Goal: Transaction & Acquisition: Purchase product/service

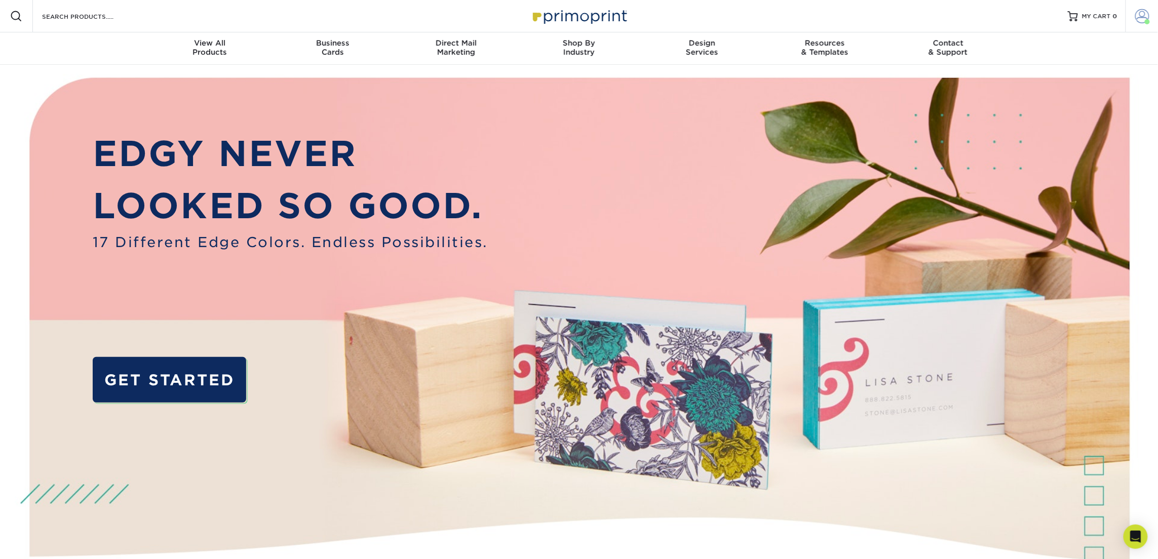
click at [1138, 24] on link "Account" at bounding box center [1141, 16] width 32 height 32
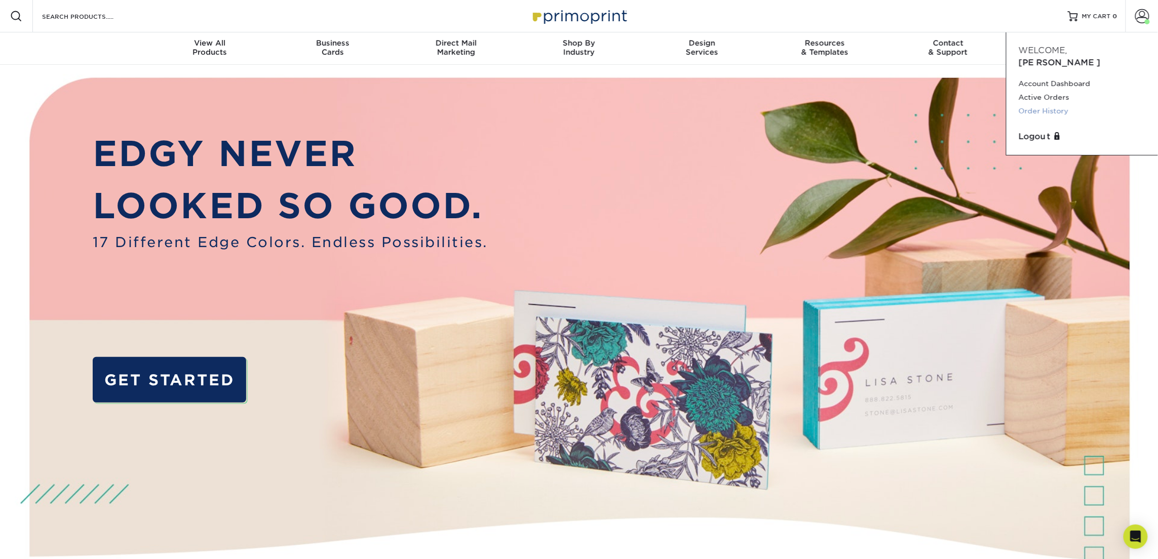
click at [1057, 104] on link "Order History" at bounding box center [1082, 111] width 127 height 14
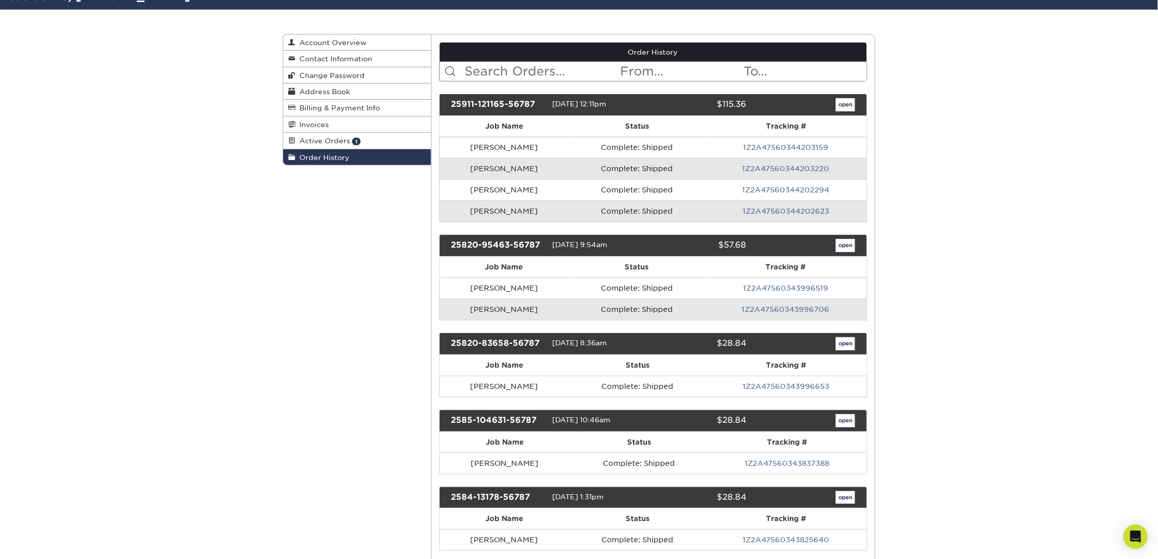
scroll to position [83, 0]
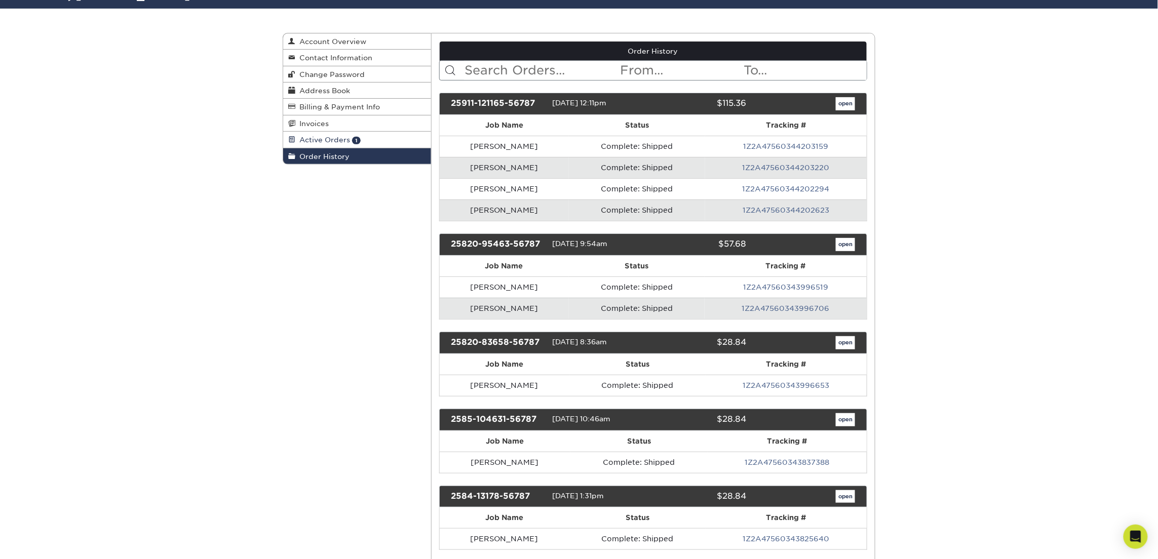
click at [346, 138] on span "Active Orders" at bounding box center [322, 140] width 55 height 8
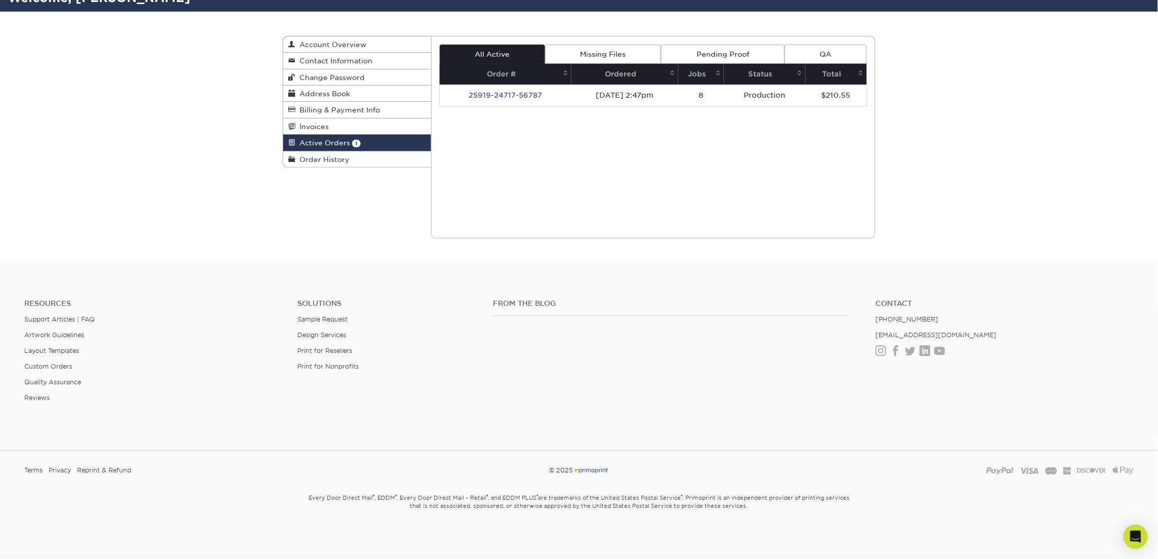
scroll to position [80, 0]
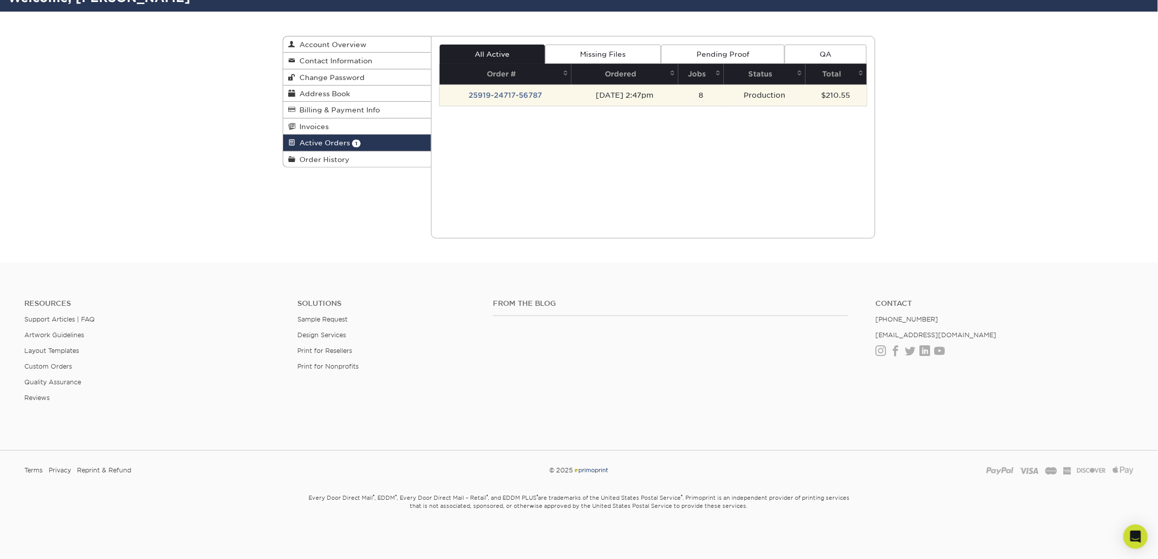
click at [529, 93] on td "25919-24717-56787" at bounding box center [506, 95] width 132 height 21
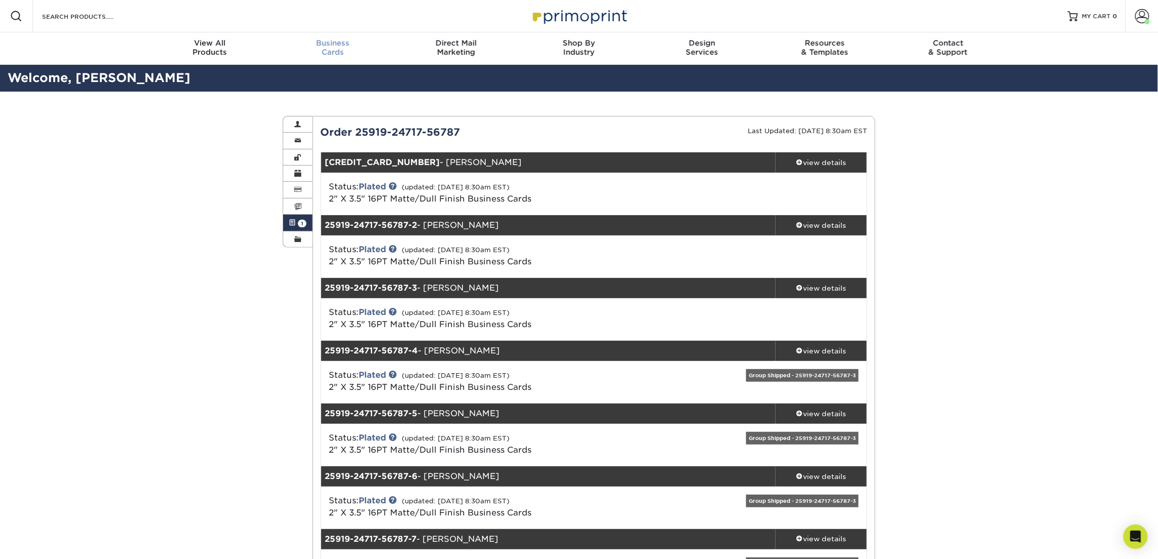
scroll to position [1, 0]
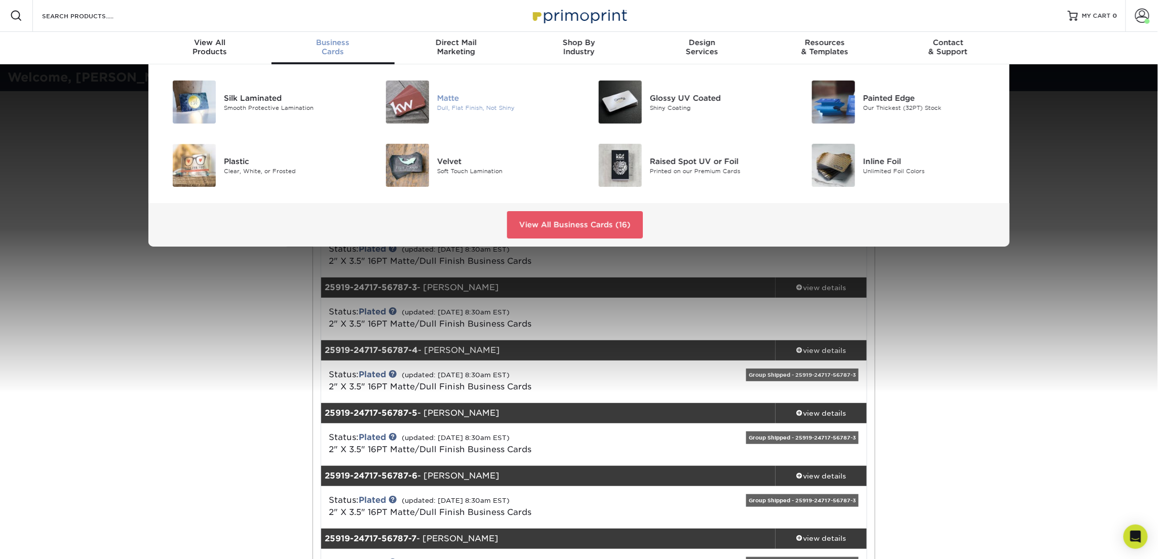
click at [414, 96] on img at bounding box center [407, 102] width 43 height 43
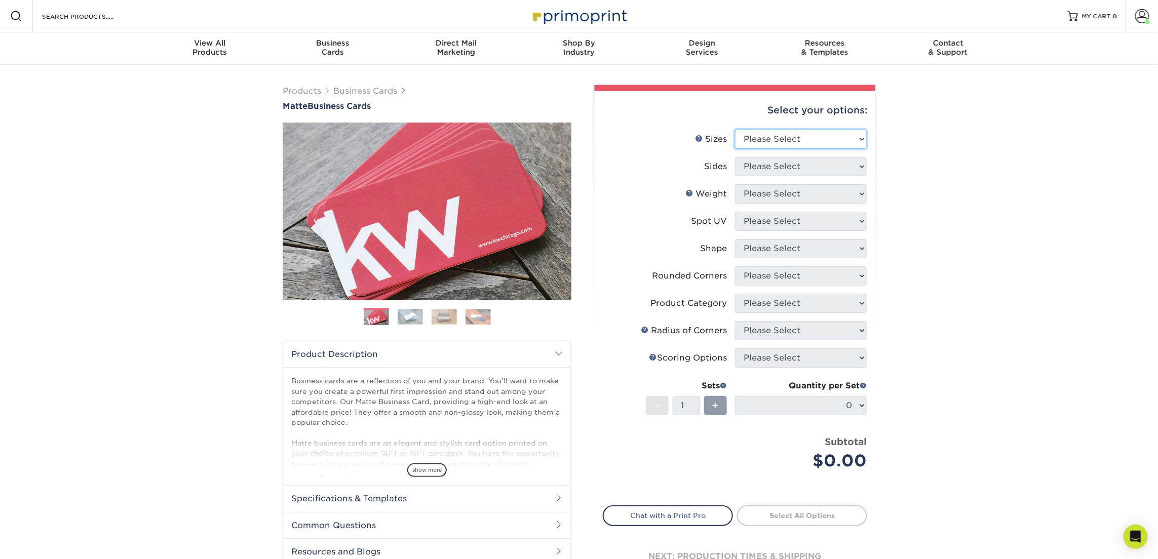
click at [752, 140] on select "Please Select 1.5" x 3.5" - Mini 1.75" x 3.5" - Mini 2" x 2" - Square 2" x 3" -…" at bounding box center [801, 139] width 132 height 19
select select "2.00x3.50"
click at [735, 130] on select "Please Select 1.5" x 3.5" - Mini 1.75" x 3.5" - Mini 2" x 2" - Square 2" x 3" -…" at bounding box center [801, 139] width 132 height 19
click at [786, 167] on select "Please Select Print Both Sides Print Front Only" at bounding box center [801, 166] width 132 height 19
select select "13abbda7-1d64-4f25-8bb2-c179b224825d"
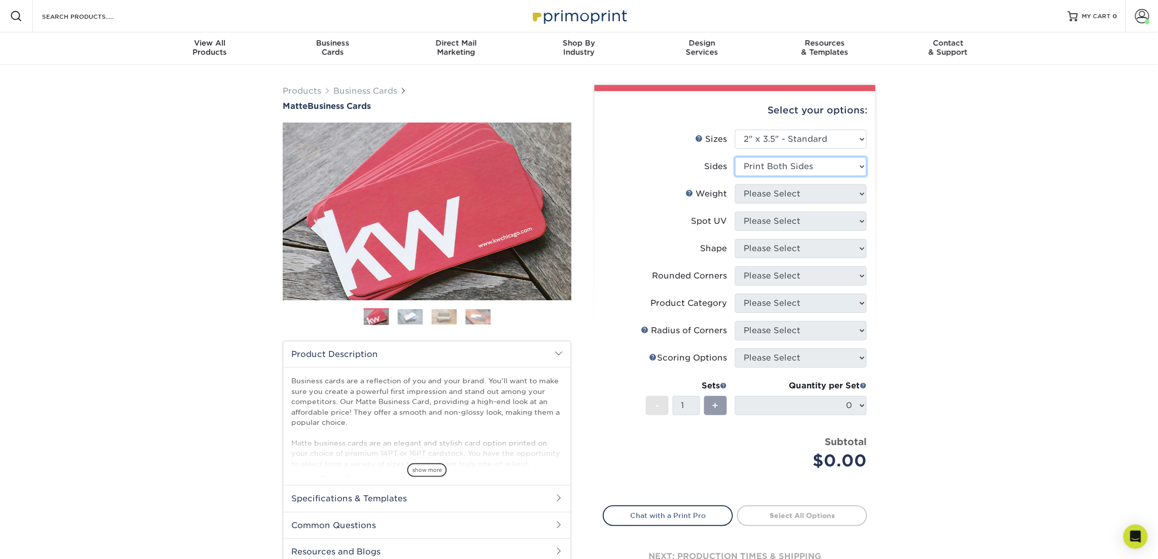
click at [735, 157] on select "Please Select Print Both Sides Print Front Only" at bounding box center [801, 166] width 132 height 19
click at [789, 194] on select "Please Select 16PT 14PT" at bounding box center [801, 193] width 132 height 19
select select "16PT"
click at [735, 184] on select "Please Select 16PT 14PT" at bounding box center [801, 193] width 132 height 19
click at [794, 226] on select "Please Select No Spot UV Front and Back (Both Sides) Front Only Back Only" at bounding box center [801, 221] width 132 height 19
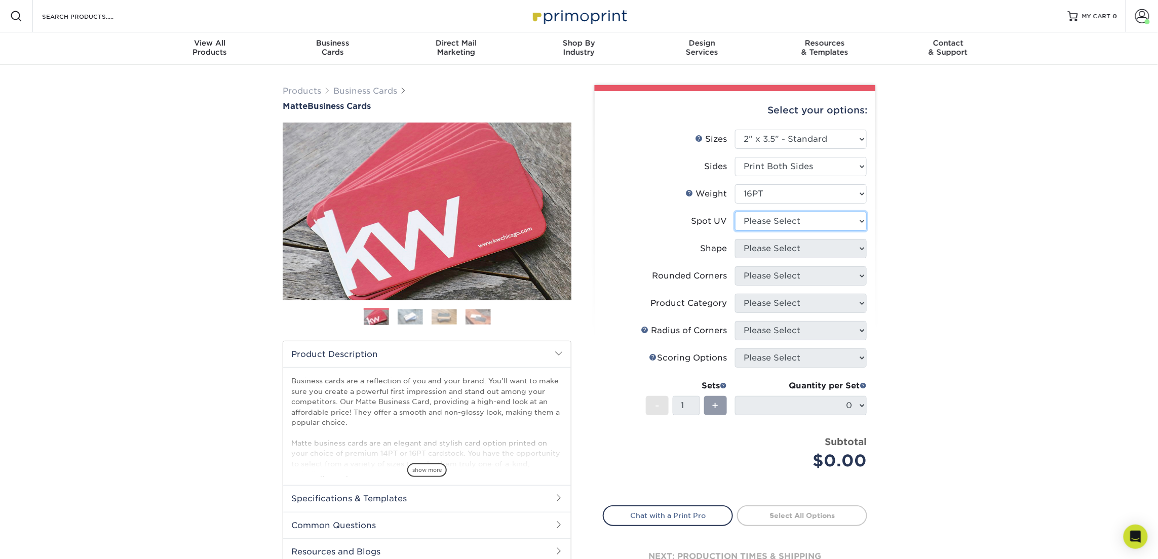
select select "3"
click at [735, 212] on select "Please Select No Spot UV Front and Back (Both Sides) Front Only Back Only" at bounding box center [801, 221] width 132 height 19
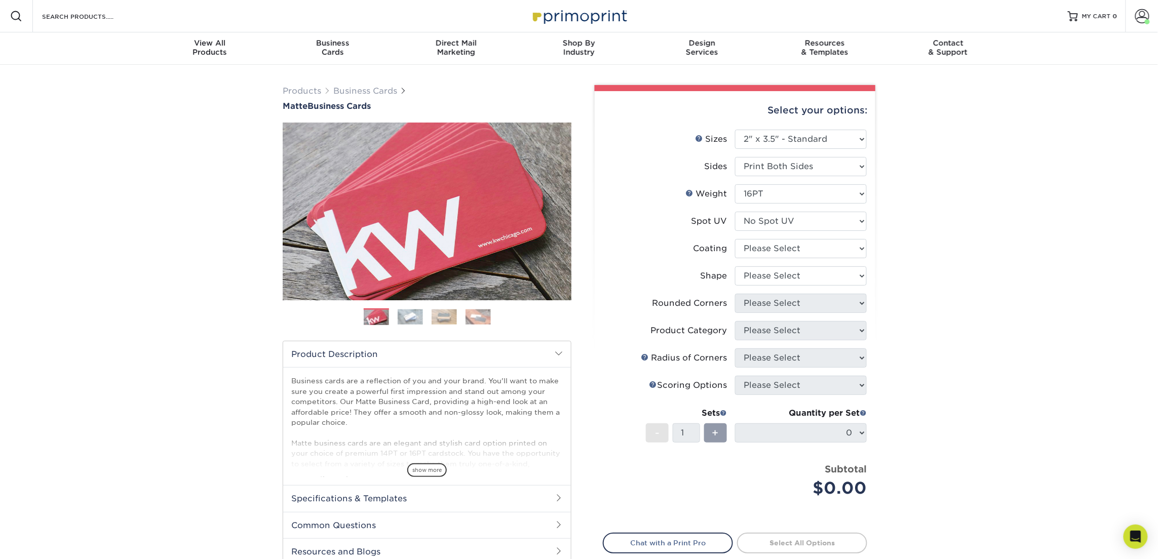
click at [797, 258] on li "Coating" at bounding box center [734, 252] width 263 height 27
click at [799, 248] on select at bounding box center [801, 248] width 132 height 19
select select "121bb7b5-3b4d-429f-bd8d-bbf80e953313"
click at [735, 239] on select at bounding box center [801, 248] width 132 height 19
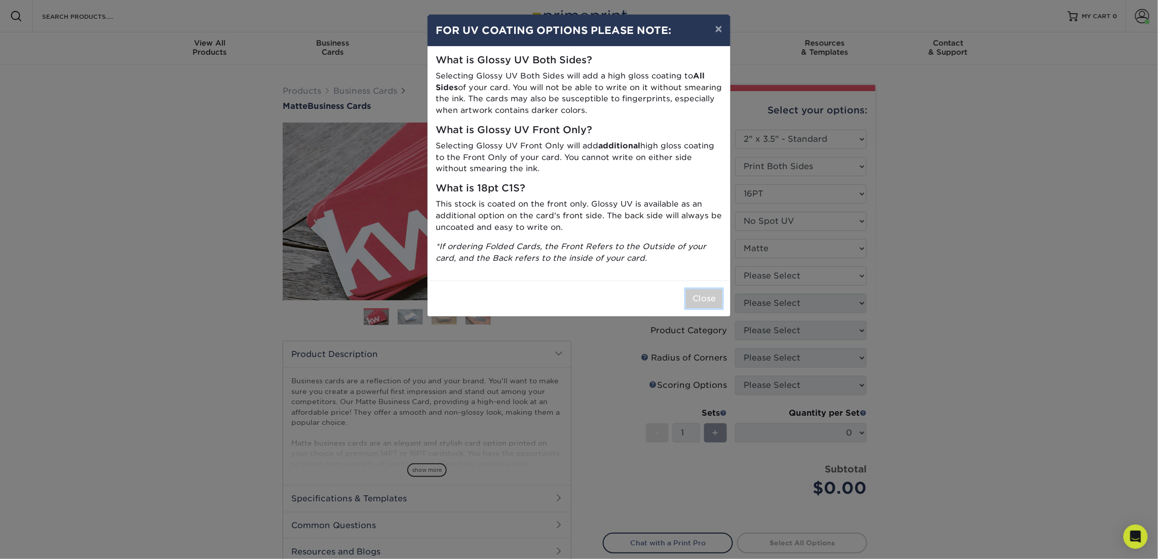
drag, startPoint x: 715, startPoint y: 294, endPoint x: 731, endPoint y: 294, distance: 16.7
click at [715, 294] on button "Close" at bounding box center [704, 298] width 36 height 19
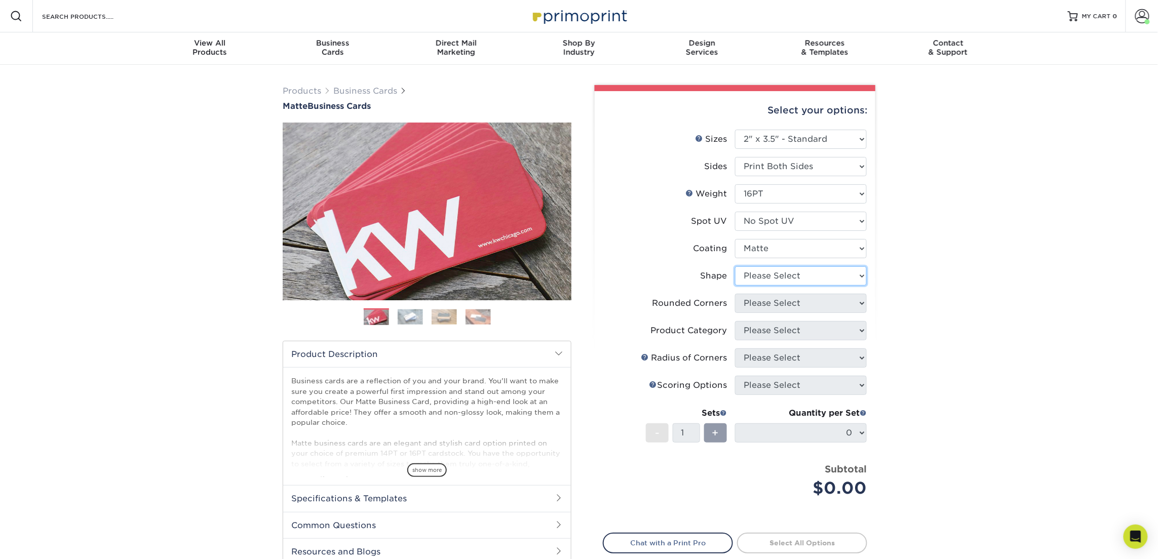
click at [750, 278] on select "Please Select Standard Oval" at bounding box center [801, 275] width 132 height 19
select select "standard"
click at [735, 266] on select "Please Select Standard Oval" at bounding box center [801, 275] width 132 height 19
click at [758, 308] on select "Please Select Yes - Round 2 Corners Yes - Round 4 Corners No" at bounding box center [801, 303] width 132 height 19
select select "0"
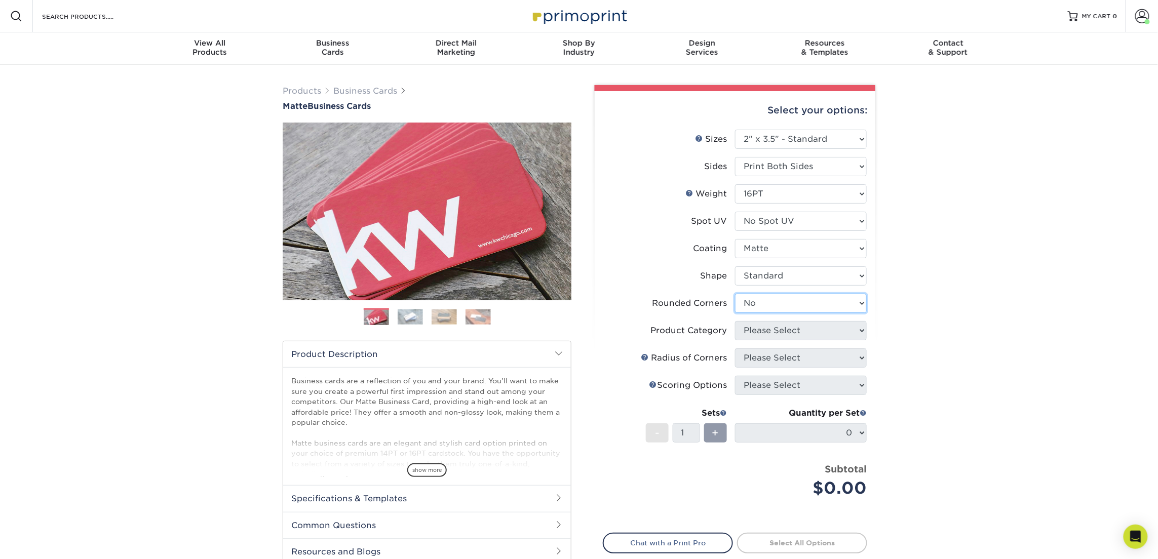
click at [735, 294] on select "Please Select Yes - Round 2 Corners Yes - Round 4 Corners No" at bounding box center [801, 303] width 132 height 19
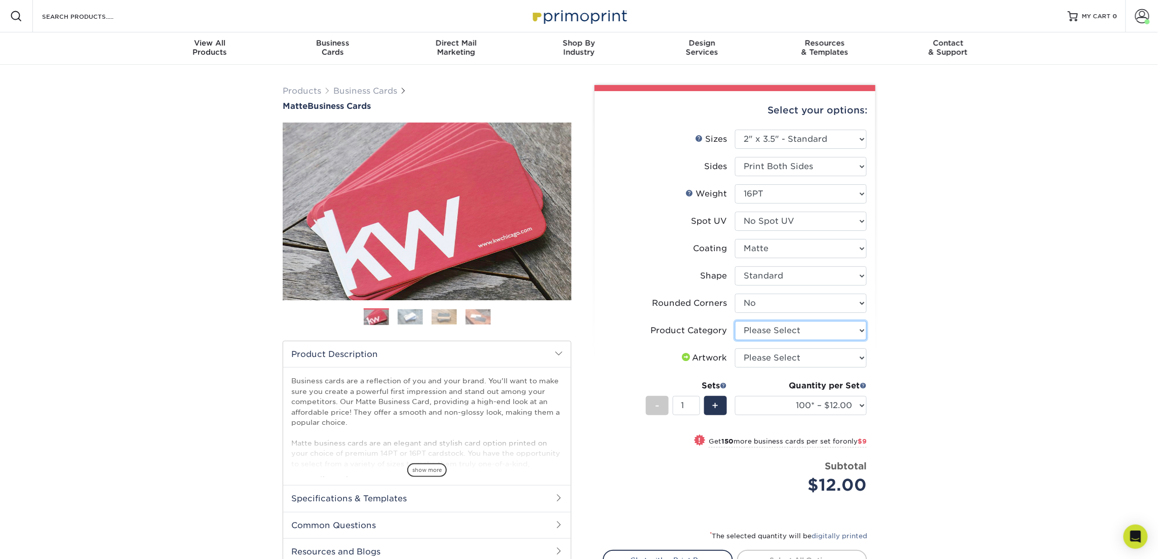
click at [767, 330] on select "Please Select Business Cards" at bounding box center [801, 330] width 132 height 19
select select "3b5148f1-0588-4f88-a218-97bcfdce65c1"
click at [735, 321] on select "Please Select Business Cards" at bounding box center [801, 330] width 132 height 19
click at [774, 353] on select "Please Select I will upload files I need a design - $100" at bounding box center [801, 357] width 132 height 19
select select "upload"
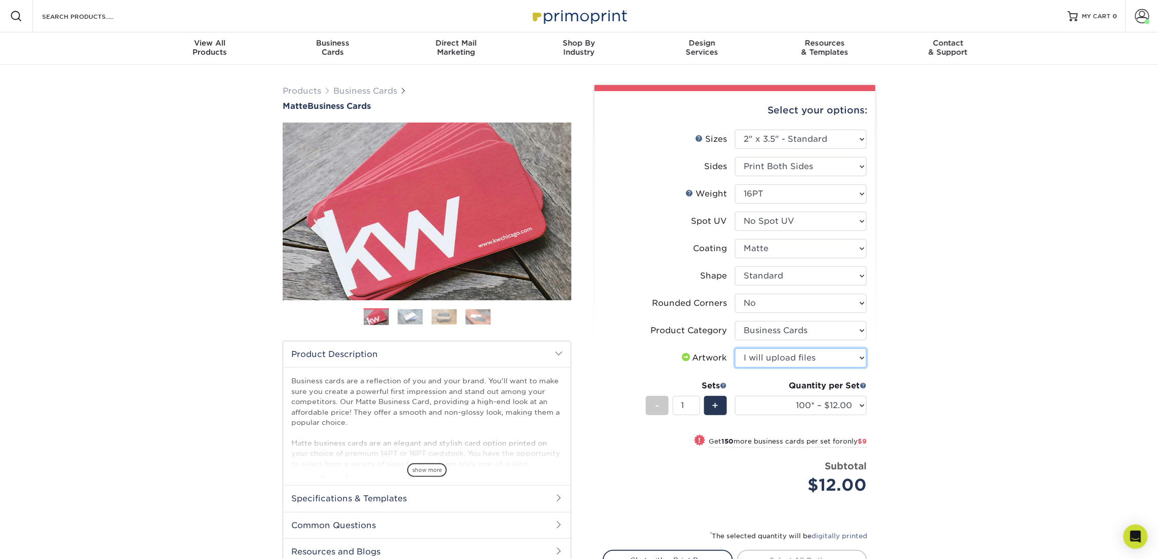
click at [735, 348] on select "Please Select I will upload files I need a design - $100" at bounding box center [801, 357] width 132 height 19
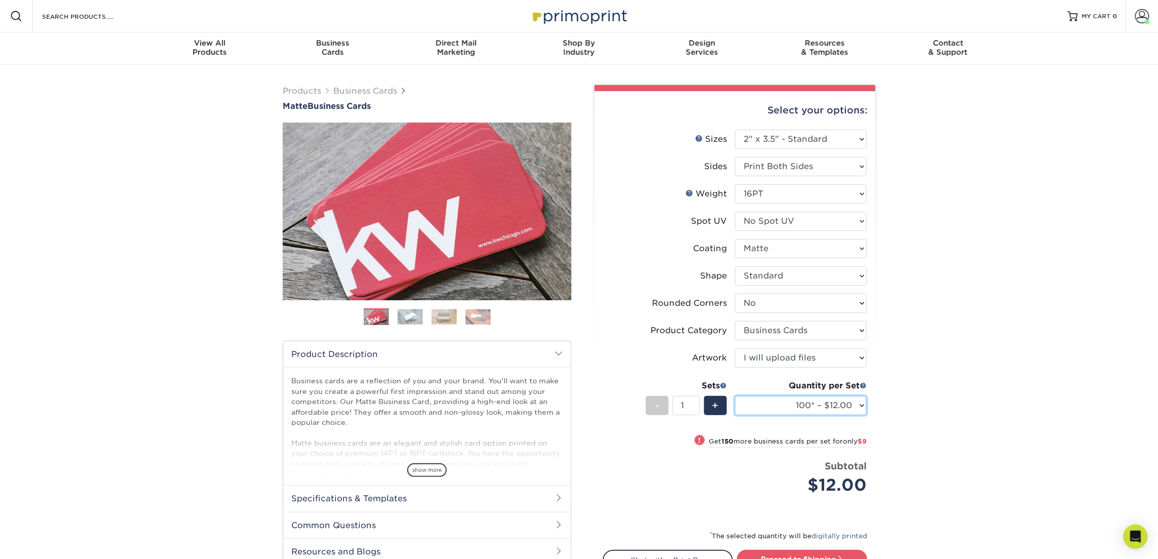
click at [787, 403] on select "100* – $12.00 250* – $21.00 500 – $42.00 1000 – $53.00 2500 – $95.00 5000 – $18…" at bounding box center [801, 405] width 132 height 19
select select "250* – $21.00"
click at [735, 396] on select "100* – $12.00 250* – $21.00 500 – $42.00 1000 – $53.00 2500 – $95.00 5000 – $18…" at bounding box center [801, 405] width 132 height 19
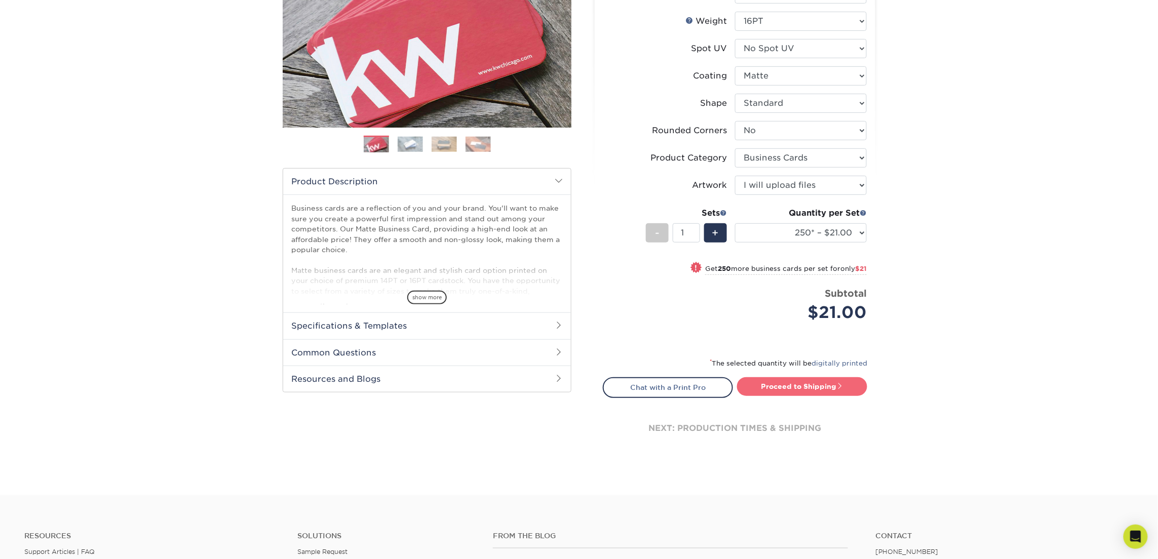
click at [821, 392] on link "Proceed to Shipping" at bounding box center [802, 386] width 130 height 18
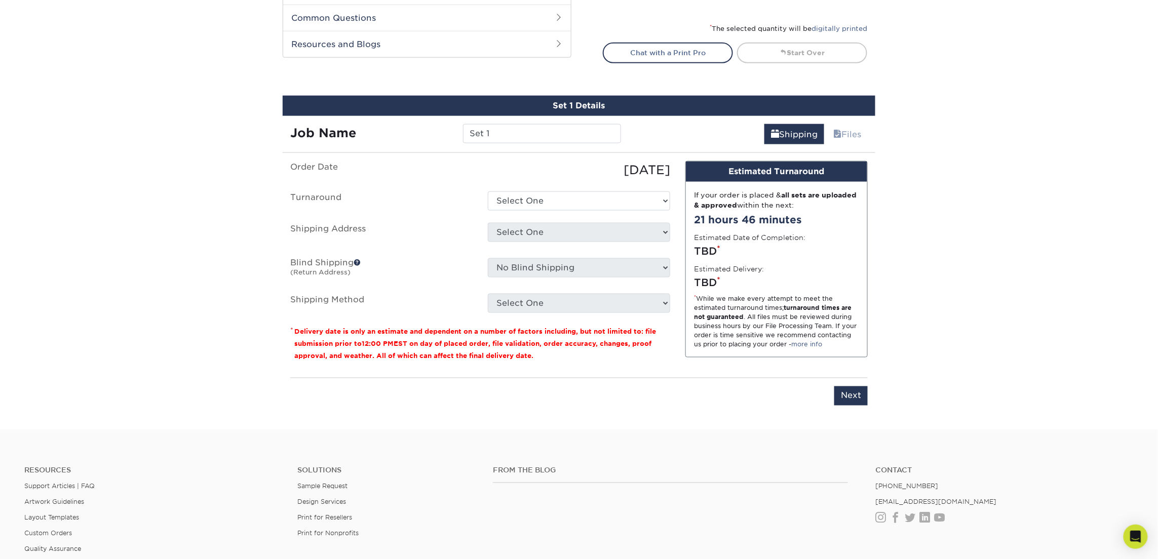
scroll to position [576, 0]
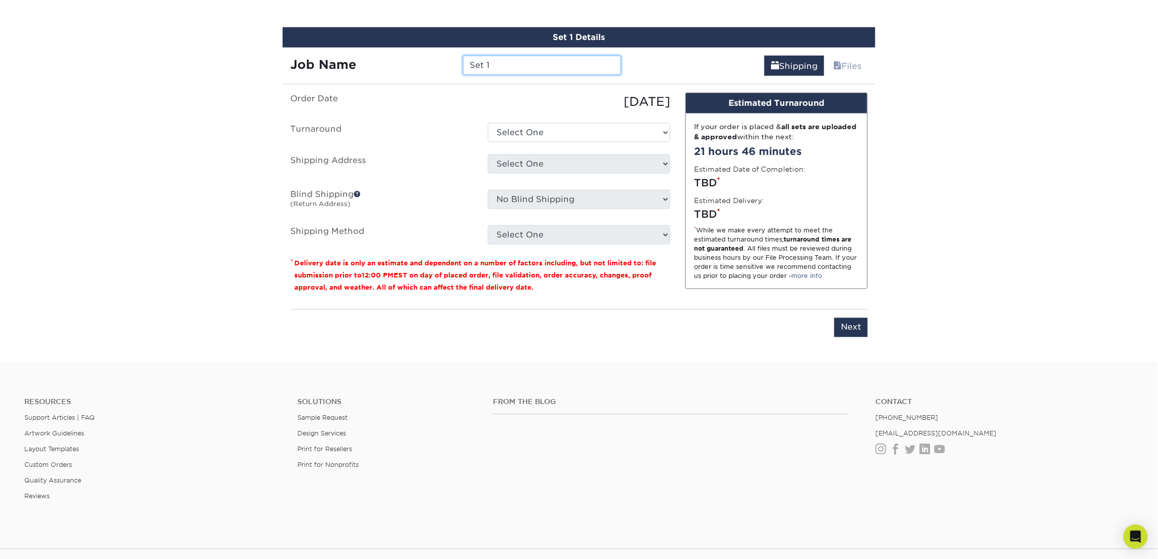
click at [482, 67] on input "Set 1" at bounding box center [542, 65] width 158 height 19
drag, startPoint x: 491, startPoint y: 67, endPoint x: 437, endPoint y: 61, distance: 54.5
click at [437, 61] on div "Job Name Set 1" at bounding box center [456, 65] width 346 height 19
type input "Dan Zeddies"
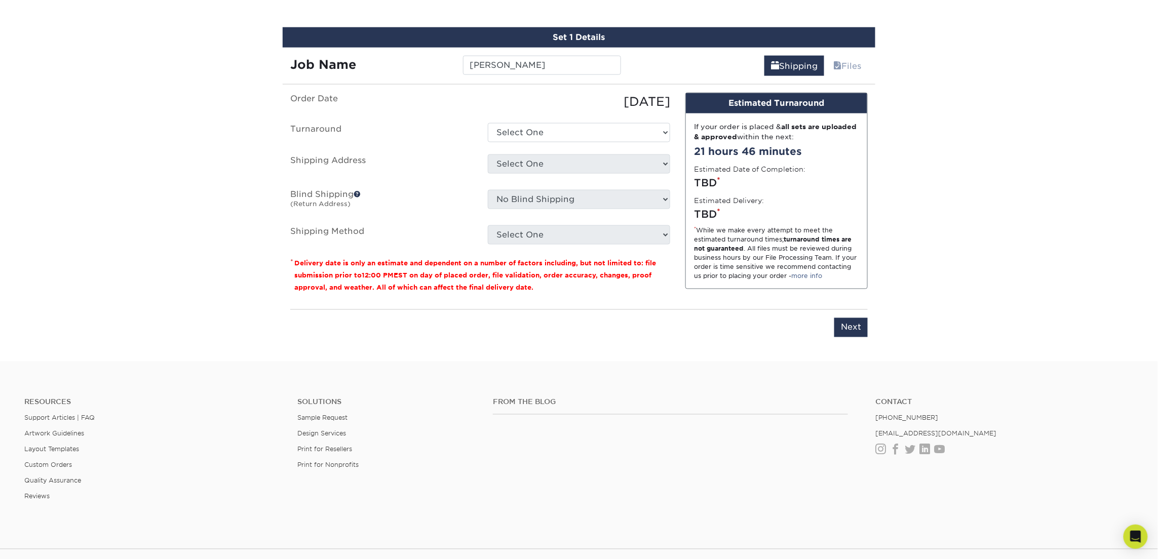
click at [581, 122] on ul "Order Date 09/22/2025 Turnaround Select One 2-4 Business Days 2 Day Next Busine…" at bounding box center [480, 169] width 380 height 152
click at [581, 132] on select "Select One 2-4 Business Days 2 Day Next Business Day" at bounding box center [579, 132] width 182 height 19
select select "23721297-b68b-4846-ba83-3171e6bd9d78"
click at [488, 123] on select "Select One 2-4 Business Days 2 Day Next Business Day" at bounding box center [579, 132] width 182 height 19
click at [563, 171] on select "Select One Atlanta Office Bingham Farms Byron Center Dawsonville, GA Office Dun…" at bounding box center [579, 163] width 182 height 19
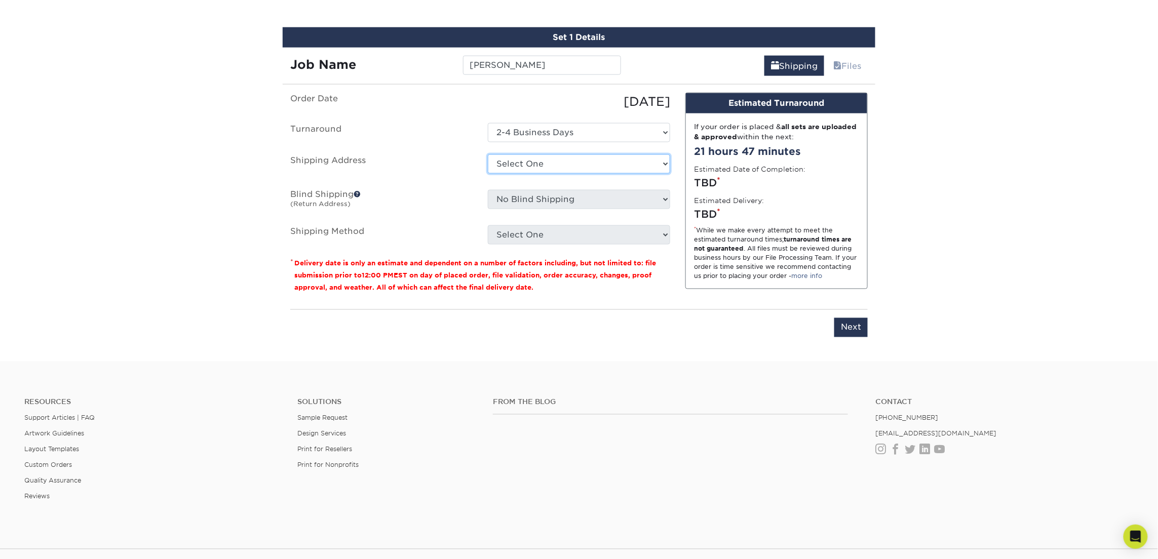
select select "245442"
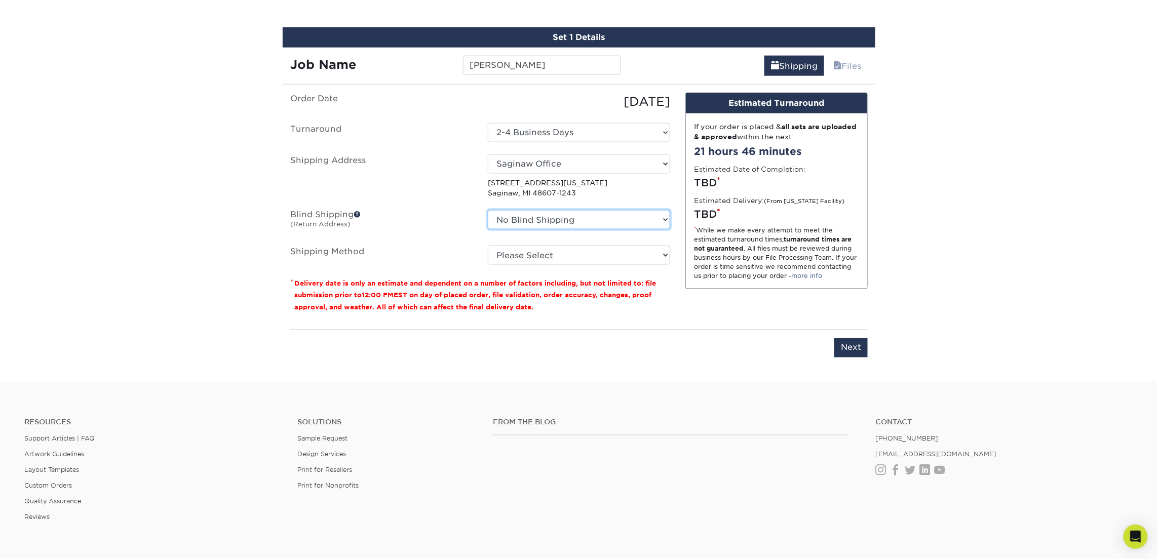
click at [559, 222] on select "No Blind Shipping Atlanta Office Bingham Farms Byron Center Dawsonville, GA Off…" at bounding box center [579, 219] width 182 height 19
select select "245442"
click at [488, 210] on select "No Blind Shipping Atlanta Office Bingham Farms Byron Center Dawsonville, GA Off…" at bounding box center [579, 219] width 182 height 19
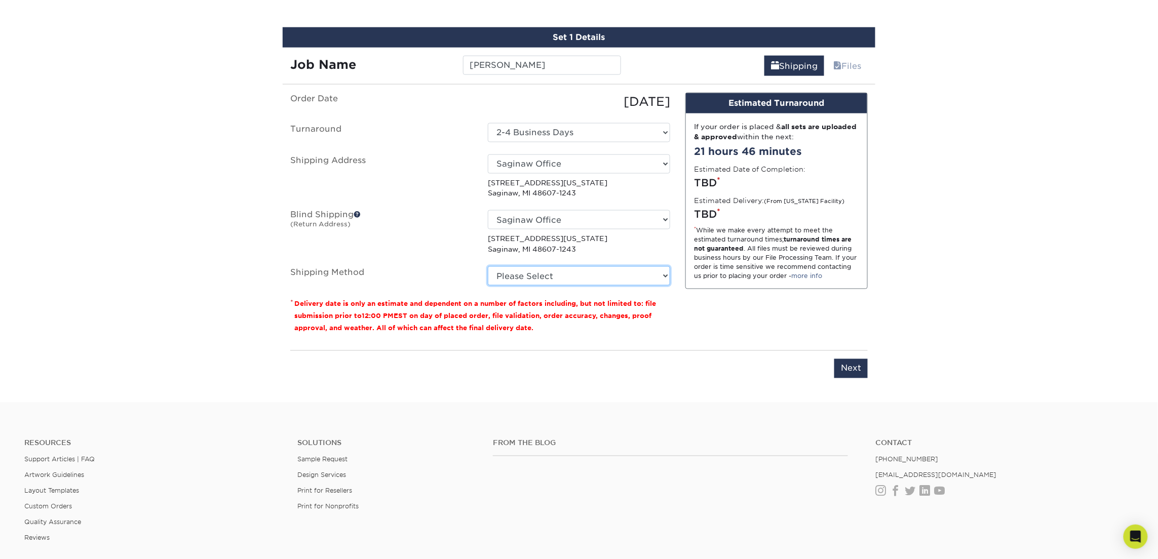
click at [523, 275] on select "Please Select Ground Shipping (+$7.84) 3 Day Shipping Service (+$18.69) 2 Day A…" at bounding box center [579, 275] width 182 height 19
select select "03"
click at [488, 266] on select "Please Select Ground Shipping (+$7.84) 3 Day Shipping Service (+$18.69) 2 Day A…" at bounding box center [579, 275] width 182 height 19
click at [844, 368] on input "Next" at bounding box center [850, 368] width 33 height 19
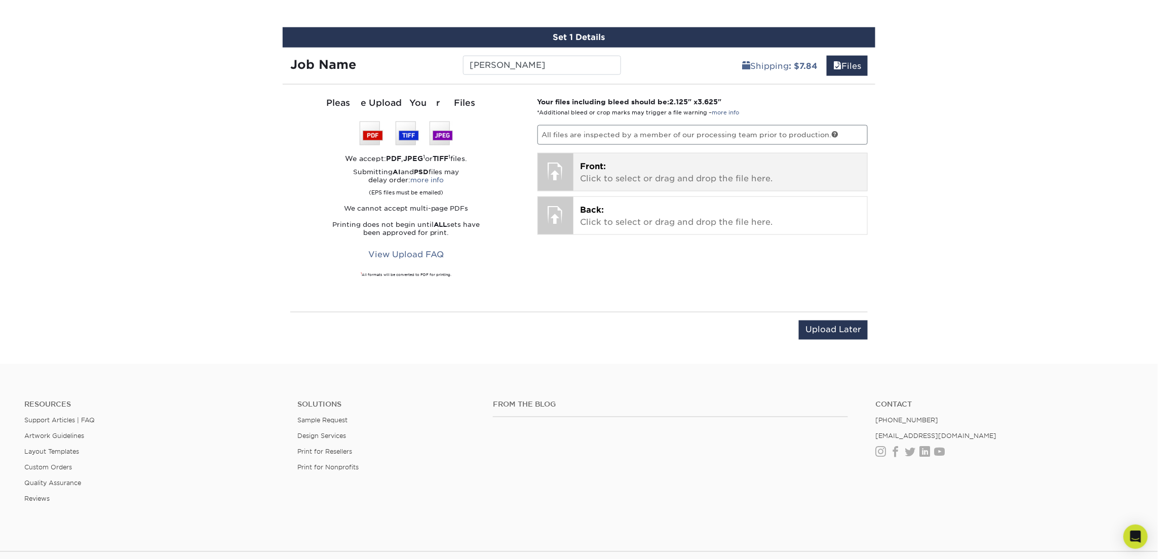
click at [629, 178] on p "Front: Click to select or drag and drop the file here." at bounding box center [720, 173] width 280 height 24
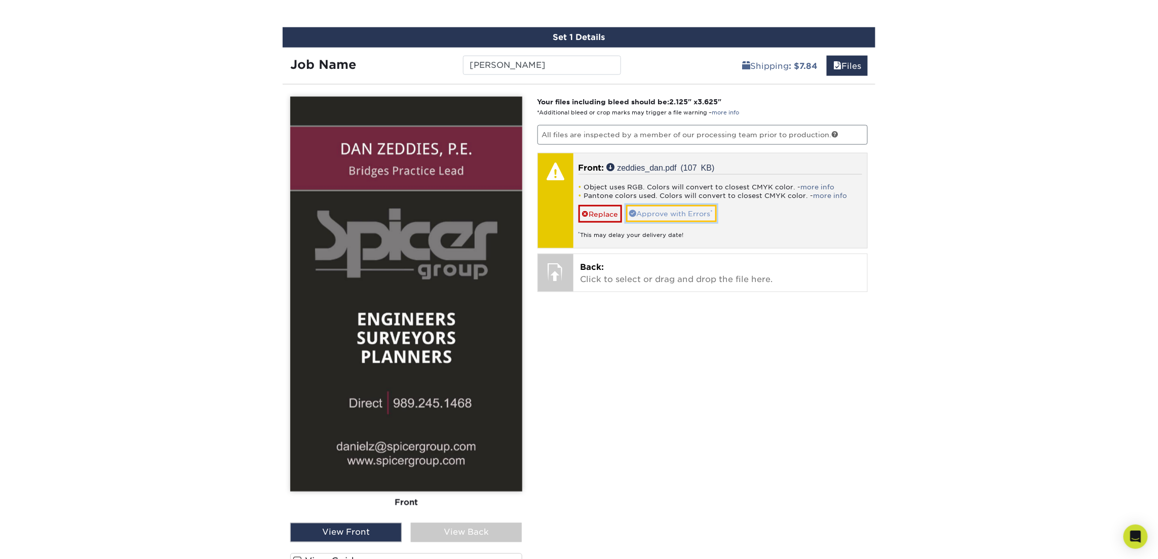
click at [648, 214] on link "Approve with Errors *" at bounding box center [671, 213] width 91 height 17
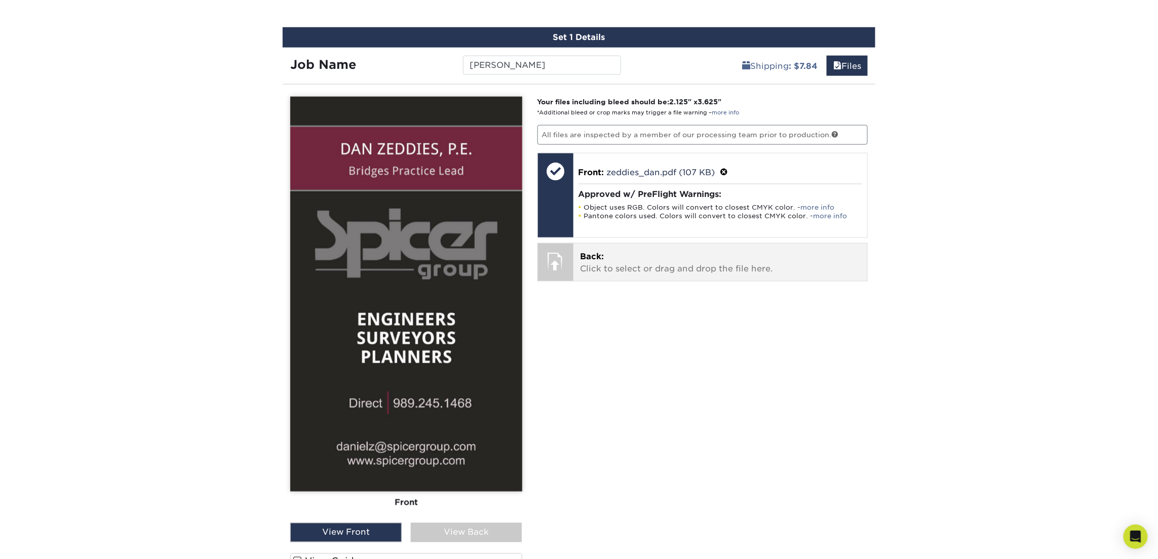
click at [629, 262] on p "Back: Click to select or drag and drop the file here." at bounding box center [720, 263] width 280 height 24
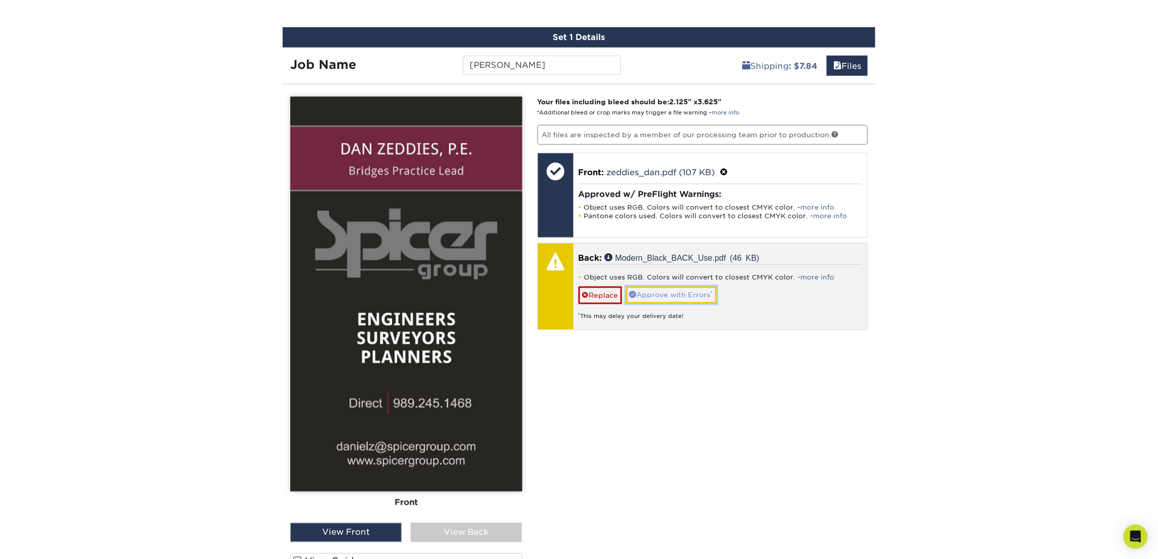
click at [704, 295] on link "Approve with Errors *" at bounding box center [671, 295] width 91 height 17
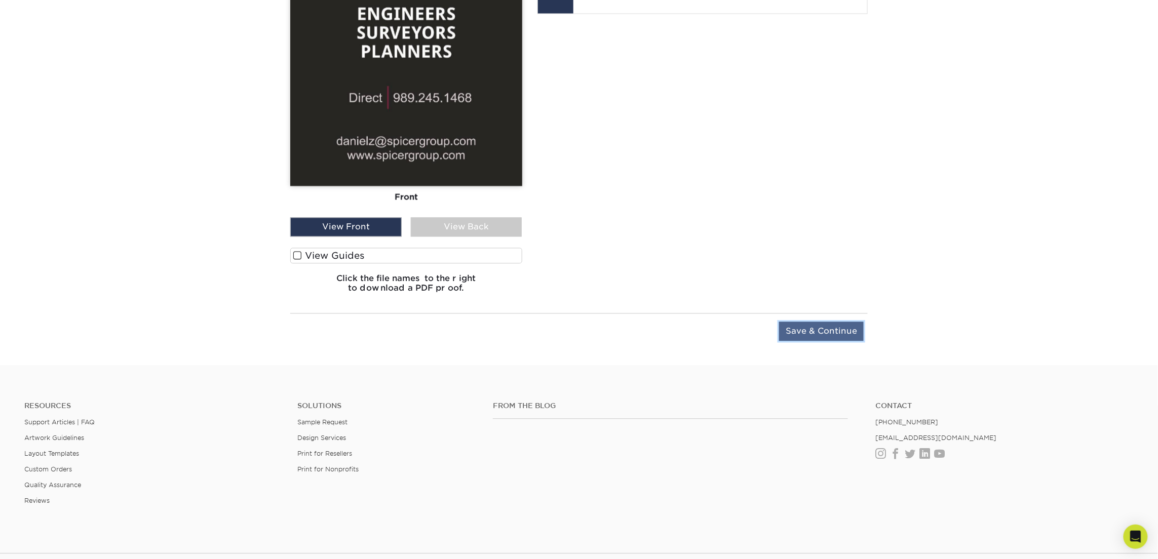
click at [825, 332] on input "Save & Continue" at bounding box center [821, 331] width 85 height 19
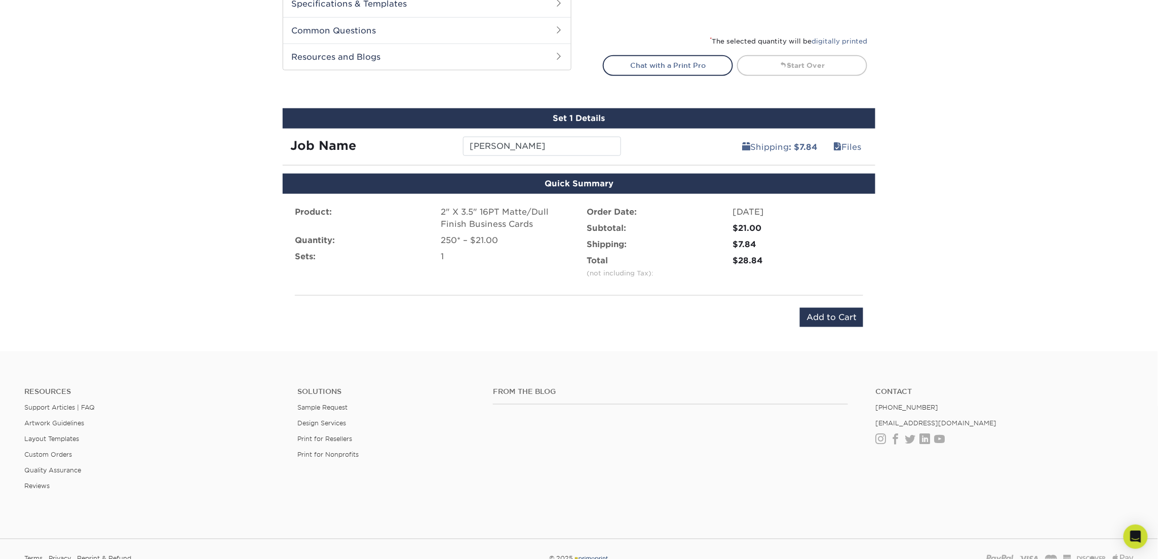
scroll to position [491, 0]
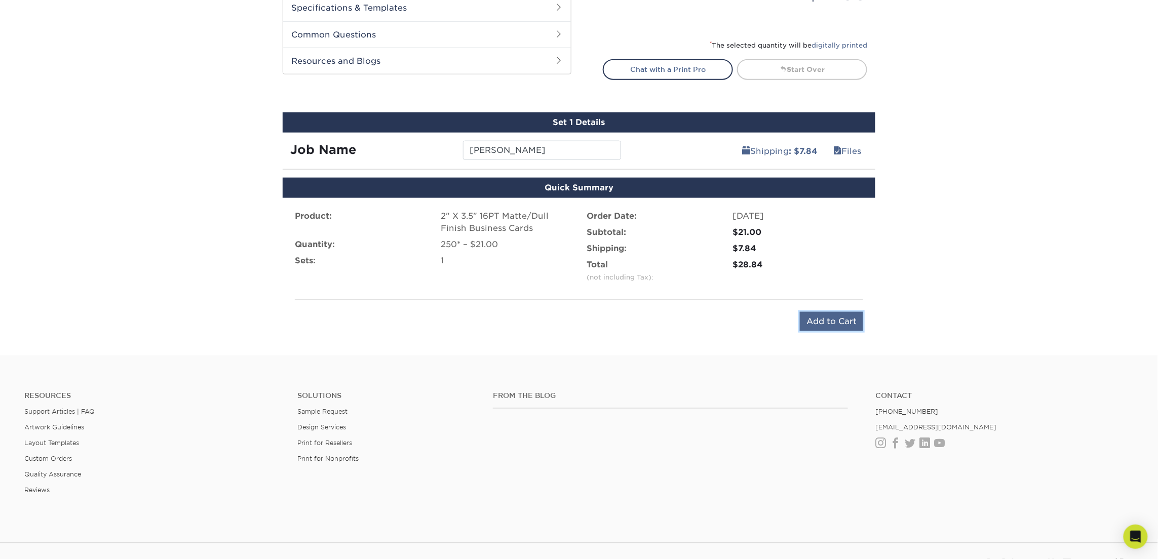
click at [834, 321] on input "Add to Cart" at bounding box center [831, 321] width 63 height 19
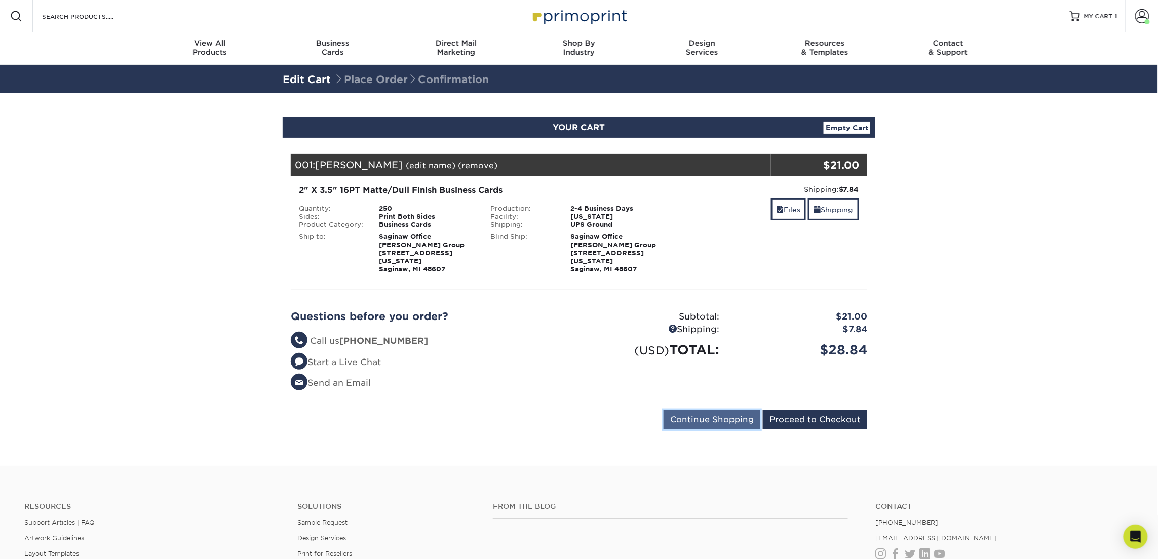
click at [697, 412] on input "Continue Shopping" at bounding box center [711, 419] width 97 height 19
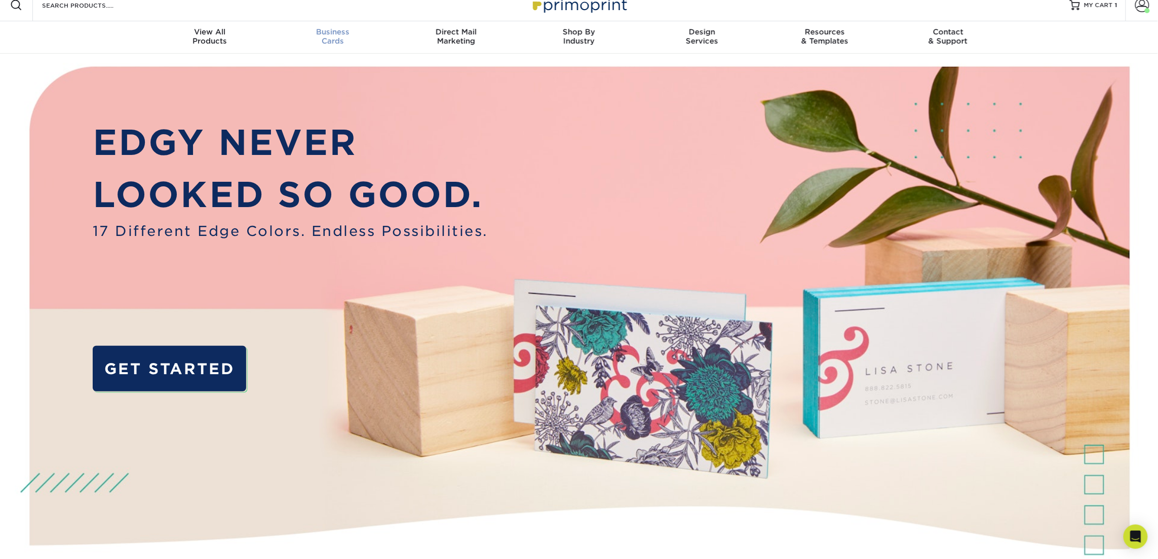
scroll to position [12, 0]
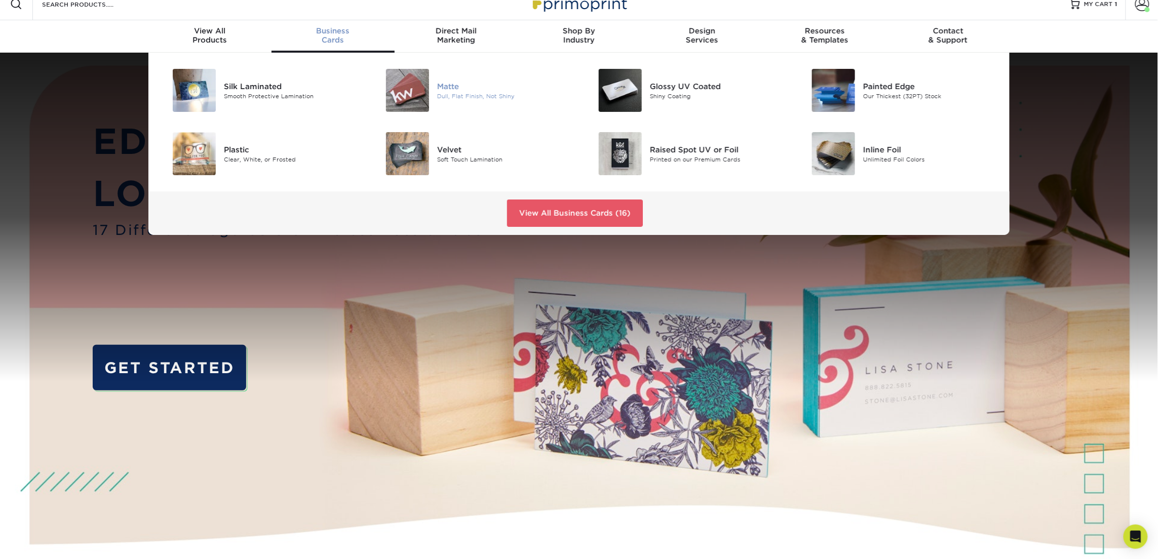
click at [415, 86] on img at bounding box center [407, 90] width 43 height 43
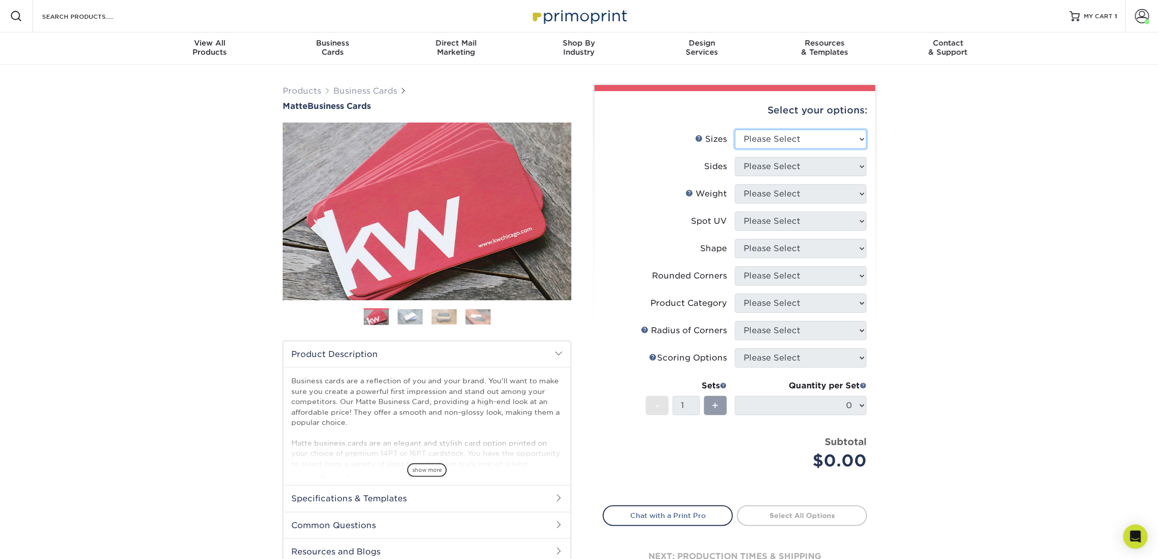
click at [775, 131] on select "Please Select 1.5" x 3.5" - Mini 1.75" x 3.5" - Mini 2" x 2" - Square 2" x 3" -…" at bounding box center [801, 139] width 132 height 19
select select "2.00x3.50"
click at [735, 130] on select "Please Select 1.5" x 3.5" - Mini 1.75" x 3.5" - Mini 2" x 2" - Square 2" x 3" -…" at bounding box center [801, 139] width 132 height 19
click at [748, 160] on select "Please Select Print Both Sides Print Front Only" at bounding box center [801, 166] width 132 height 19
select select "13abbda7-1d64-4f25-8bb2-c179b224825d"
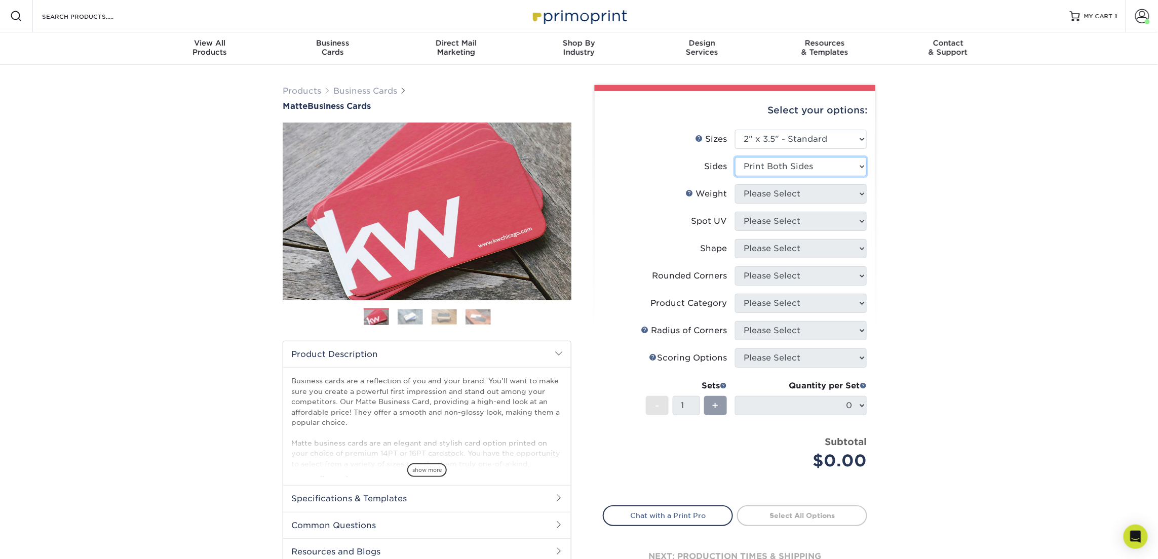
click at [735, 157] on select "Please Select Print Both Sides Print Front Only" at bounding box center [801, 166] width 132 height 19
click at [785, 201] on select "Please Select 16PT 14PT" at bounding box center [801, 193] width 132 height 19
select select "16PT"
click at [735, 184] on select "Please Select 16PT 14PT" at bounding box center [801, 193] width 132 height 19
click at [788, 219] on select "Please Select No Spot UV Front and Back (Both Sides) Front Only Back Only" at bounding box center [801, 221] width 132 height 19
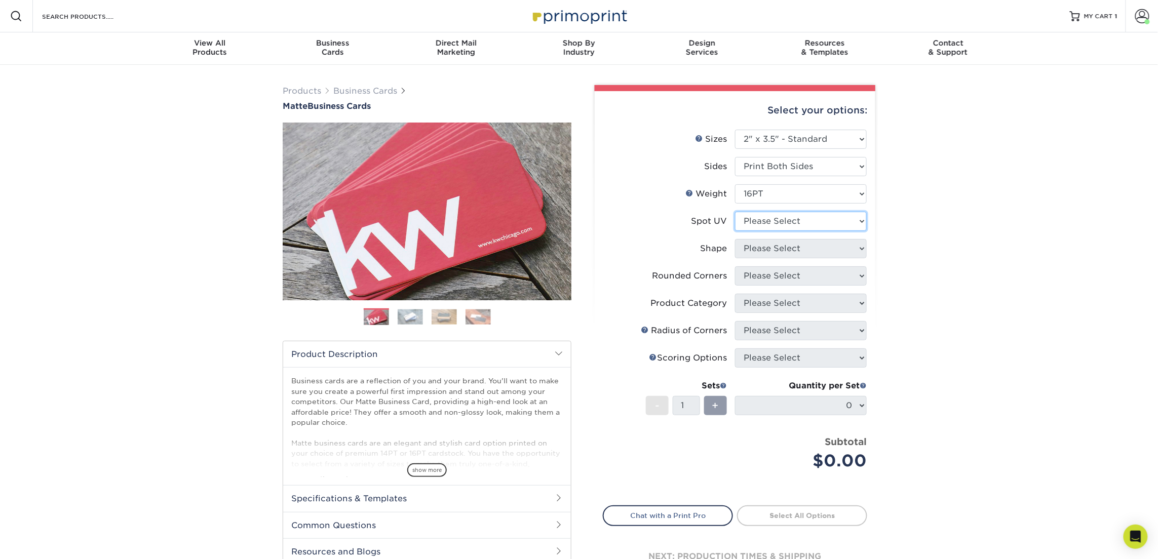
select select "3"
click at [735, 212] on select "Please Select No Spot UV Front and Back (Both Sides) Front Only Back Only" at bounding box center [801, 221] width 132 height 19
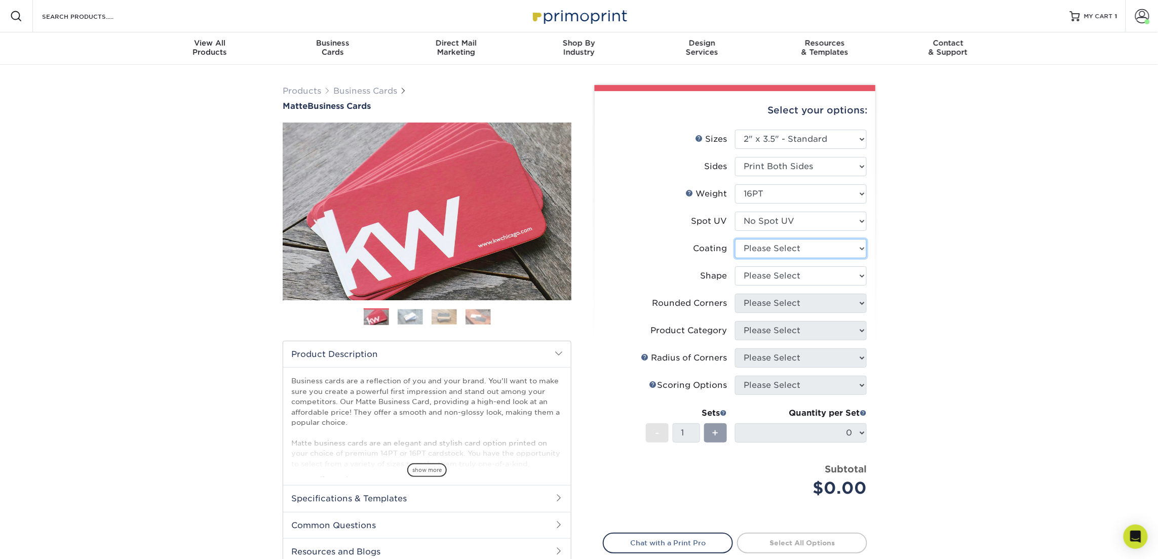
click at [784, 251] on select at bounding box center [801, 248] width 132 height 19
select select "121bb7b5-3b4d-429f-bd8d-bbf80e953313"
click at [735, 239] on select at bounding box center [801, 248] width 132 height 19
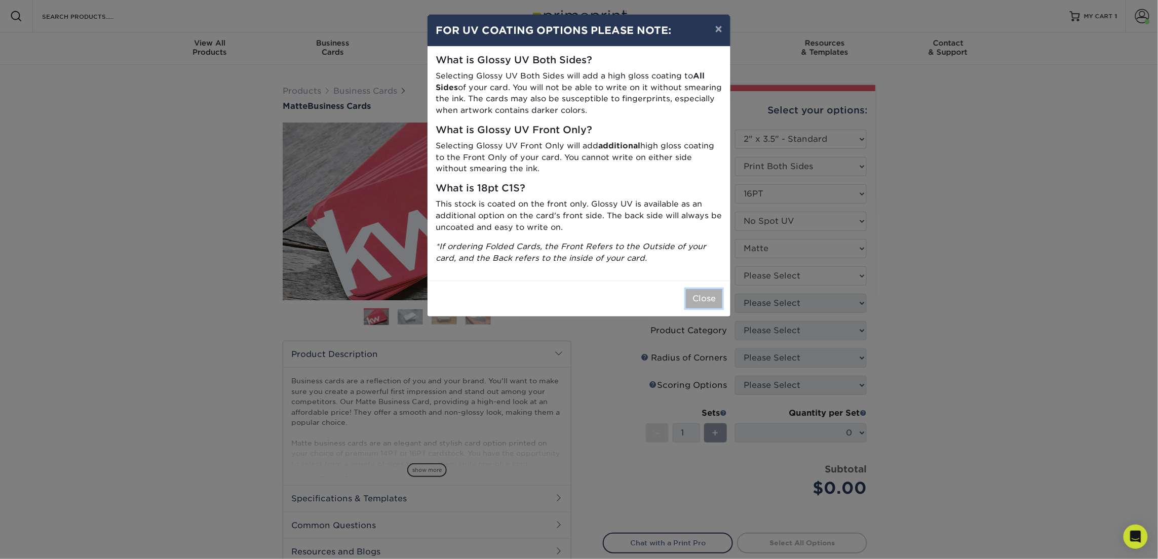
click at [705, 298] on button "Close" at bounding box center [704, 298] width 36 height 19
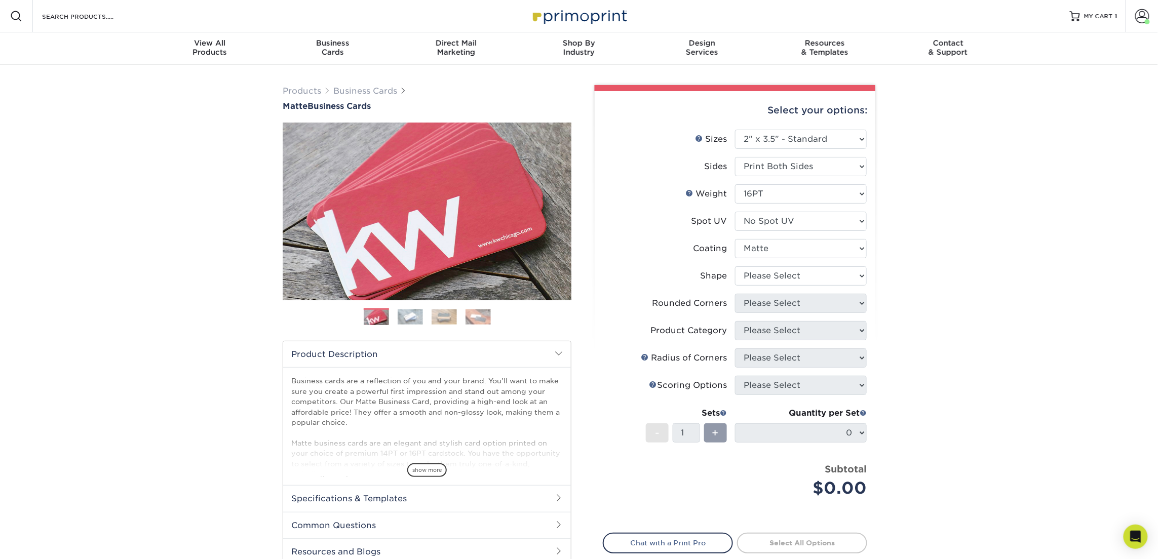
click at [755, 287] on li "Shape Please Select Standard Oval" at bounding box center [734, 279] width 263 height 27
click at [763, 275] on select "Please Select Standard Oval" at bounding box center [801, 275] width 132 height 19
select select "standard"
click at [735, 266] on select "Please Select Standard Oval" at bounding box center [801, 275] width 132 height 19
click at [772, 310] on select "Please Select Yes - Round 2 Corners Yes - Round 4 Corners No" at bounding box center [801, 303] width 132 height 19
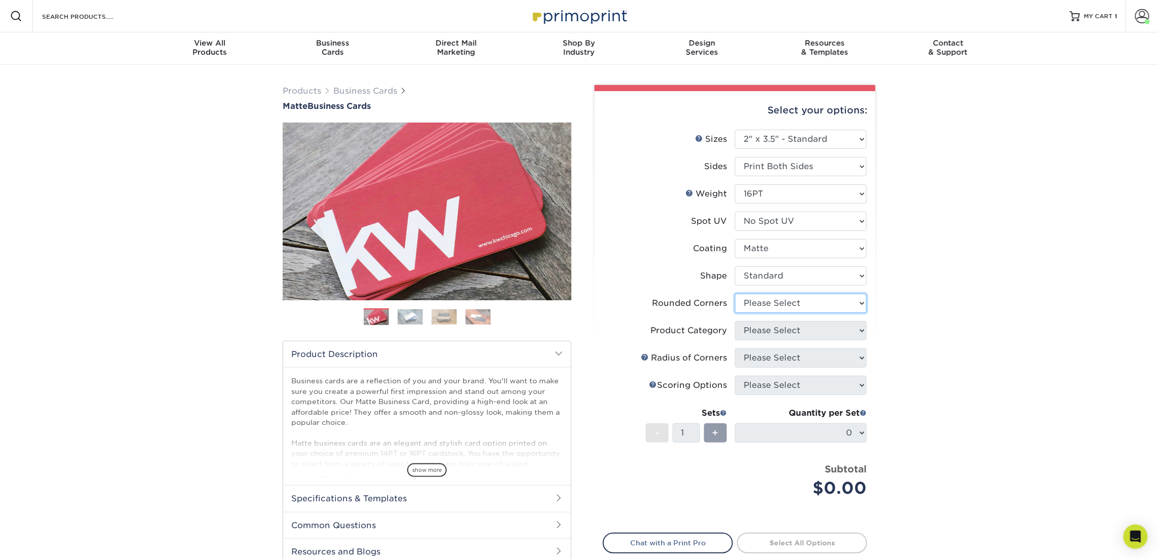
select select "0"
click at [735, 294] on select "Please Select Yes - Round 2 Corners Yes - Round 4 Corners No" at bounding box center [801, 303] width 132 height 19
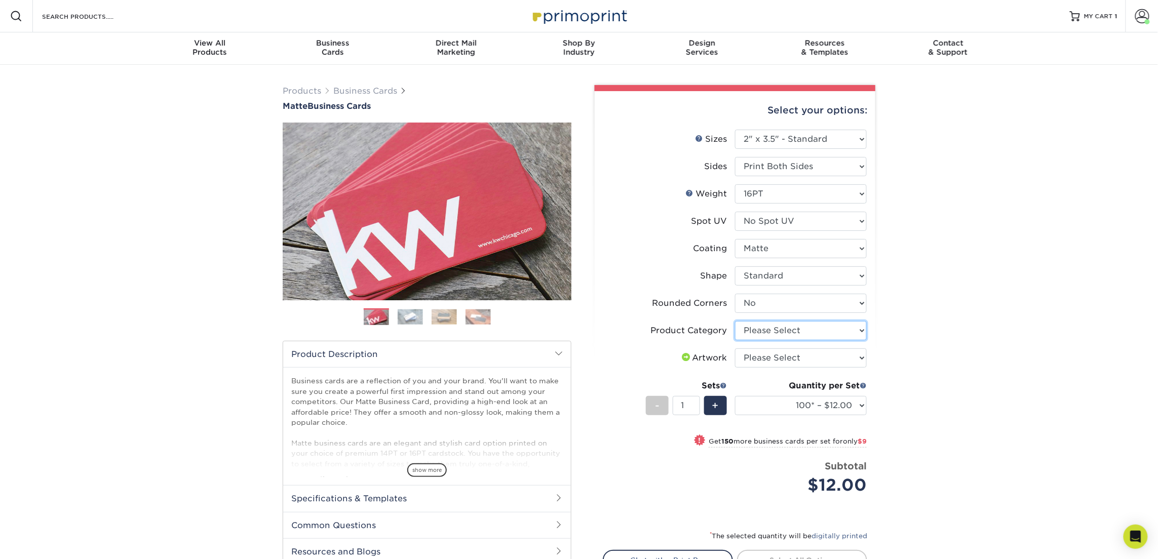
click at [790, 331] on select "Please Select Business Cards" at bounding box center [801, 330] width 132 height 19
select select "3b5148f1-0588-4f88-a218-97bcfdce65c1"
click at [735, 321] on select "Please Select Business Cards" at bounding box center [801, 330] width 132 height 19
click at [795, 359] on select "Please Select I will upload files I need a design - $100" at bounding box center [801, 357] width 132 height 19
select select "upload"
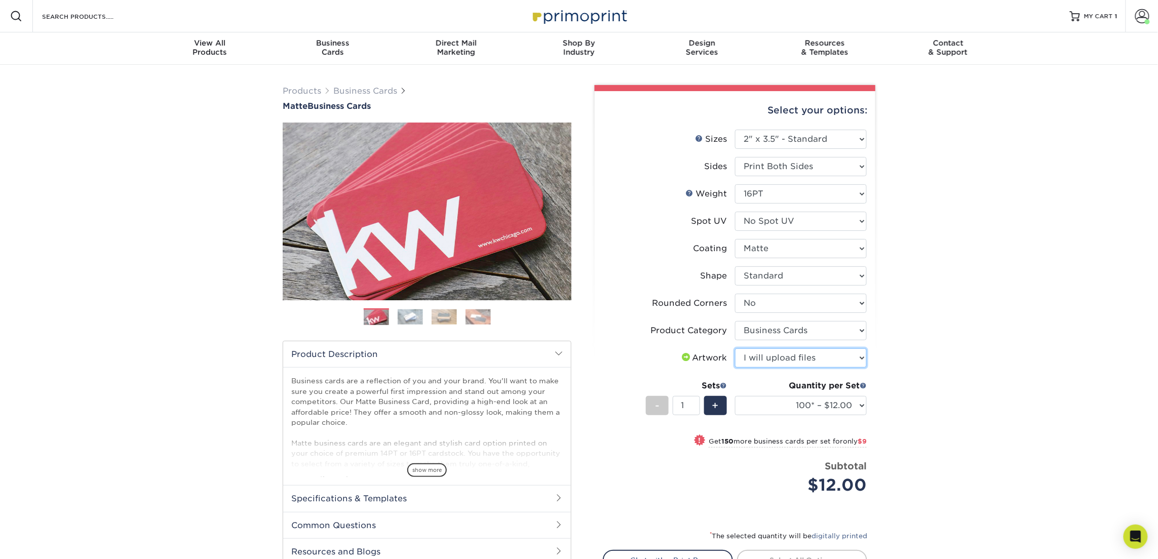
click at [735, 348] on select "Please Select I will upload files I need a design - $100" at bounding box center [801, 357] width 132 height 19
click at [812, 417] on div "Quantity per Set 100* – $12.00 250* – $21.00 500 – $42.00 1000 – $53.00 2500 – …" at bounding box center [801, 403] width 132 height 47
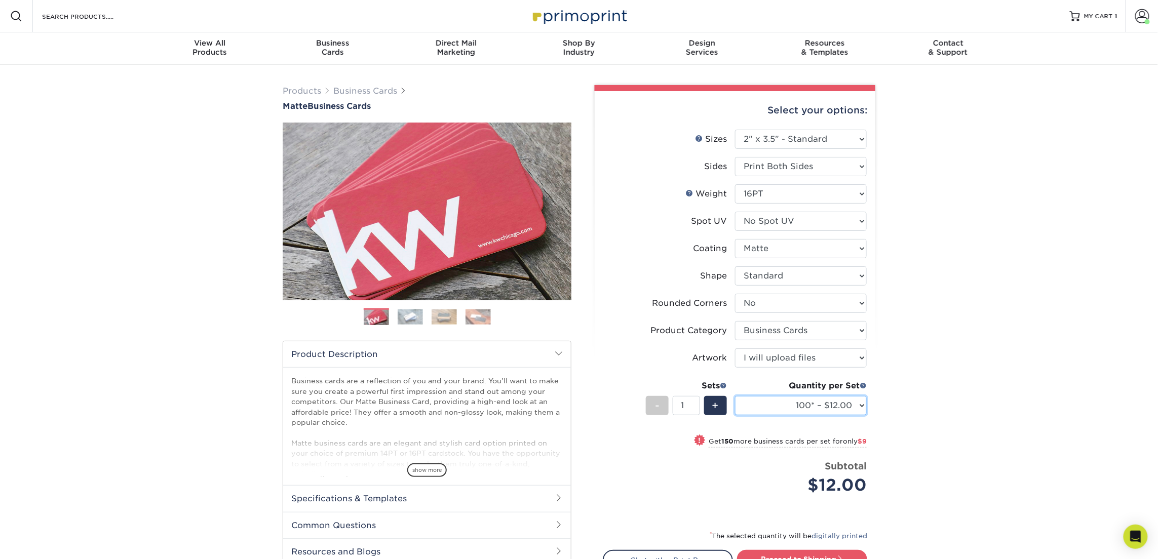
click at [817, 408] on select "100* – $12.00 250* – $21.00 500 – $42.00 1000 – $53.00 2500 – $95.00 5000 – $18…" at bounding box center [801, 405] width 132 height 19
select select "250* – $21.00"
click at [735, 396] on select "100* – $12.00 250* – $21.00 500 – $42.00 1000 – $53.00 2500 – $95.00 5000 – $18…" at bounding box center [801, 405] width 132 height 19
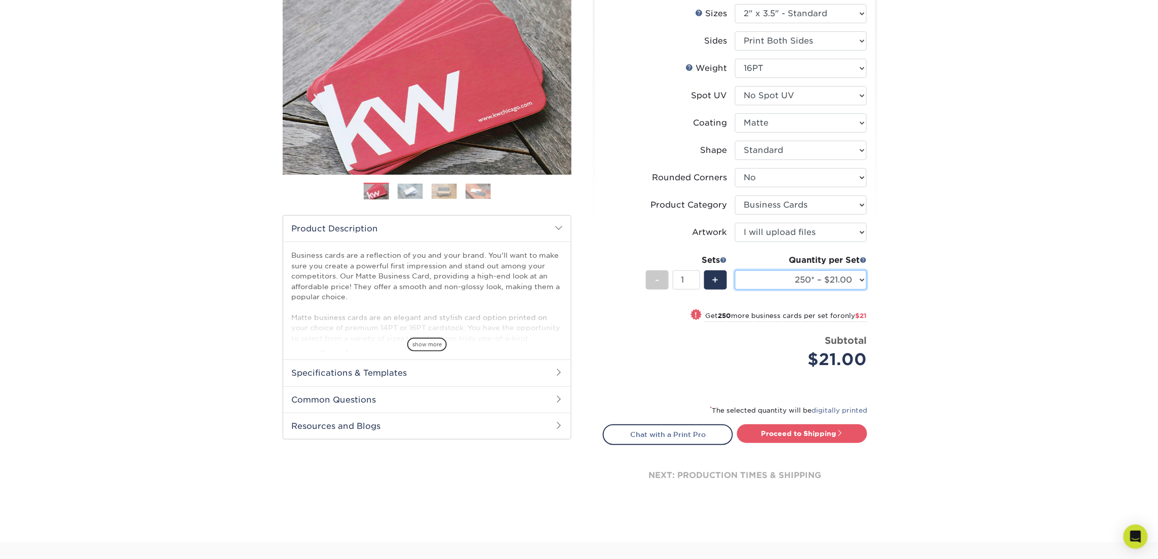
scroll to position [126, 0]
click at [832, 431] on link "Proceed to Shipping" at bounding box center [802, 433] width 130 height 18
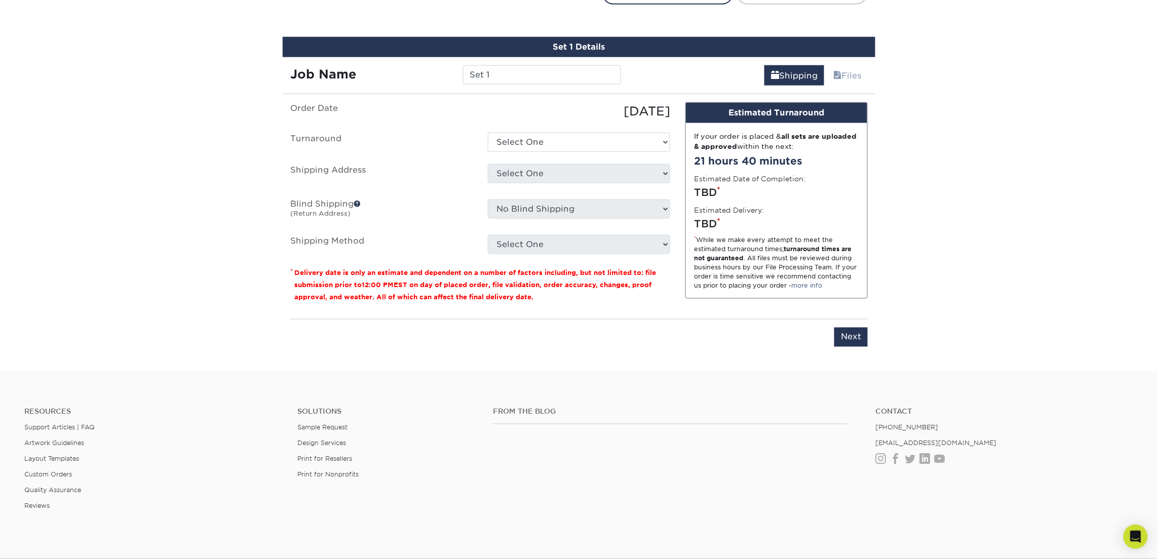
scroll to position [576, 0]
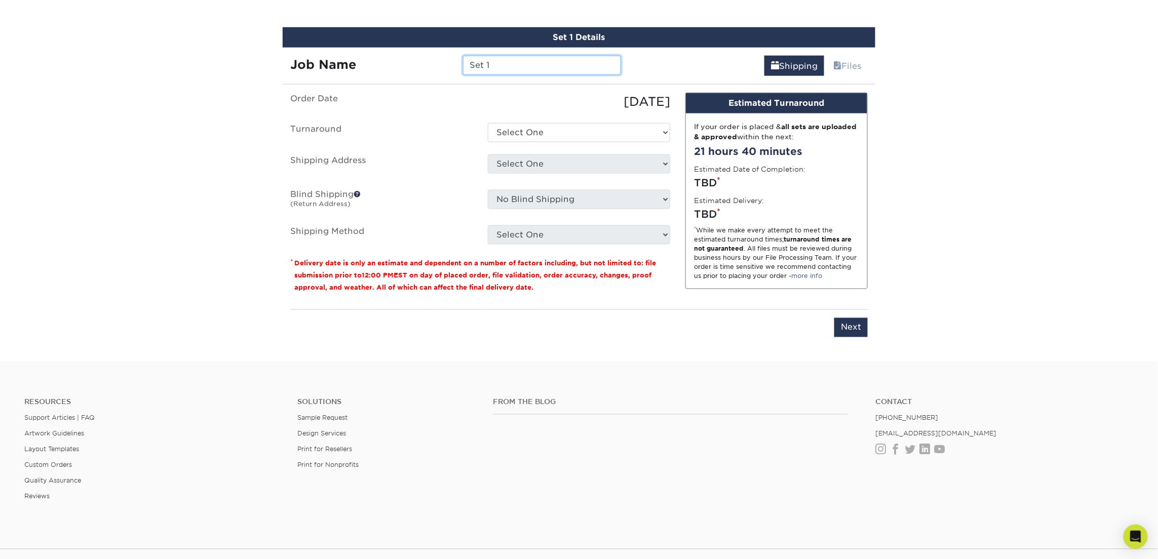
click at [493, 65] on input "Set 1" at bounding box center [542, 65] width 158 height 19
click at [492, 65] on input "Set 1" at bounding box center [542, 65] width 158 height 19
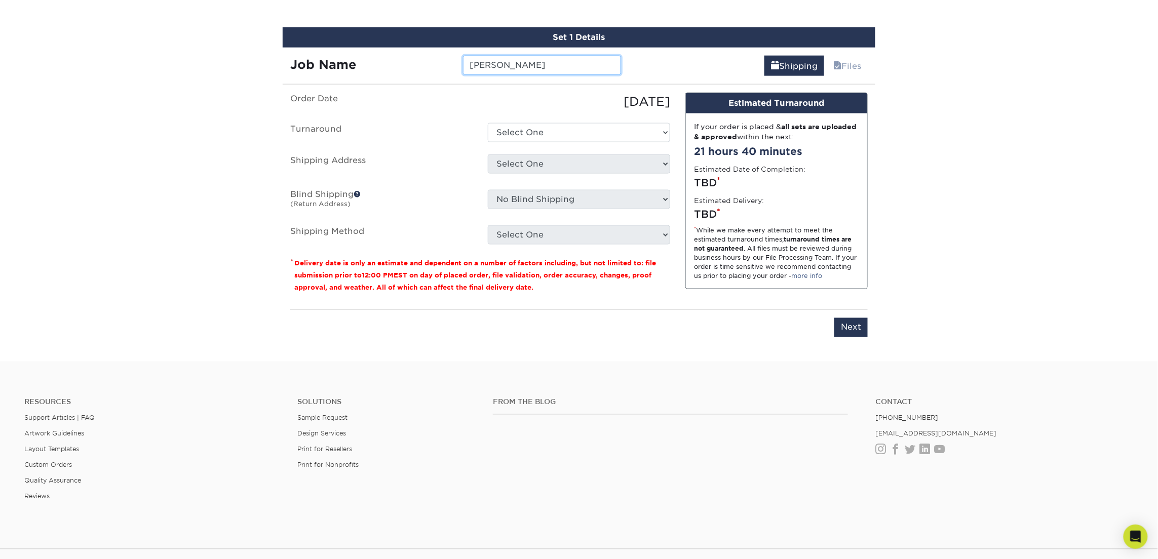
type input "[PERSON_NAME]"
click at [521, 129] on select "Select One 2-4 Business Days 2 Day Next Business Day" at bounding box center [579, 132] width 182 height 19
select select "23721297-b68b-4846-ba83-3171e6bd9d78"
click at [488, 123] on select "Select One 2-4 Business Days 2 Day Next Business Day" at bounding box center [579, 132] width 182 height 19
click at [521, 161] on select "Select One Atlanta Office Bingham Farms Byron Center Dawsonville, GA Office Dun…" at bounding box center [579, 163] width 182 height 19
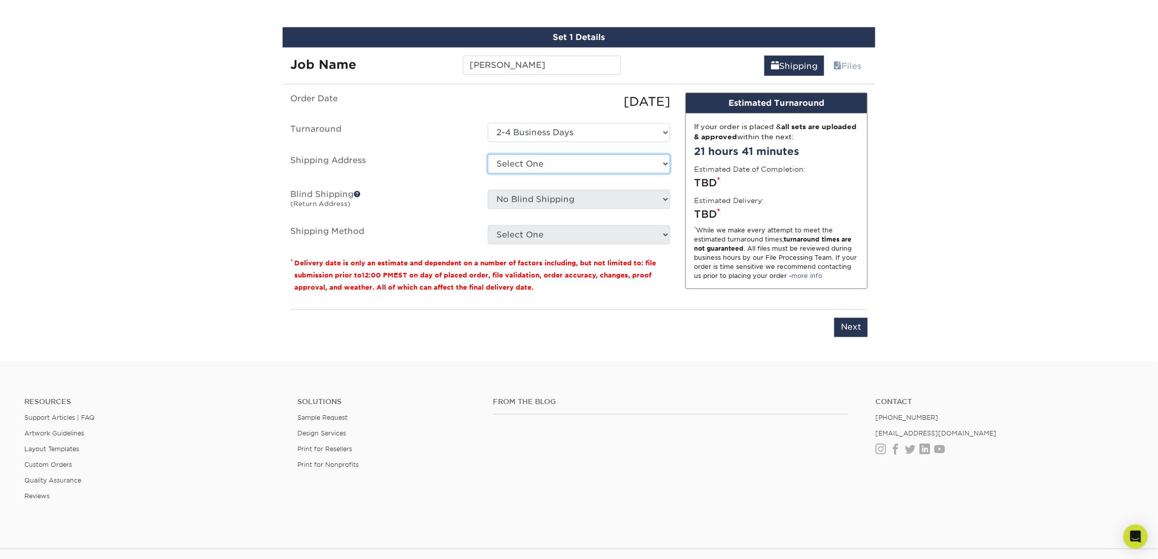
select select "245442"
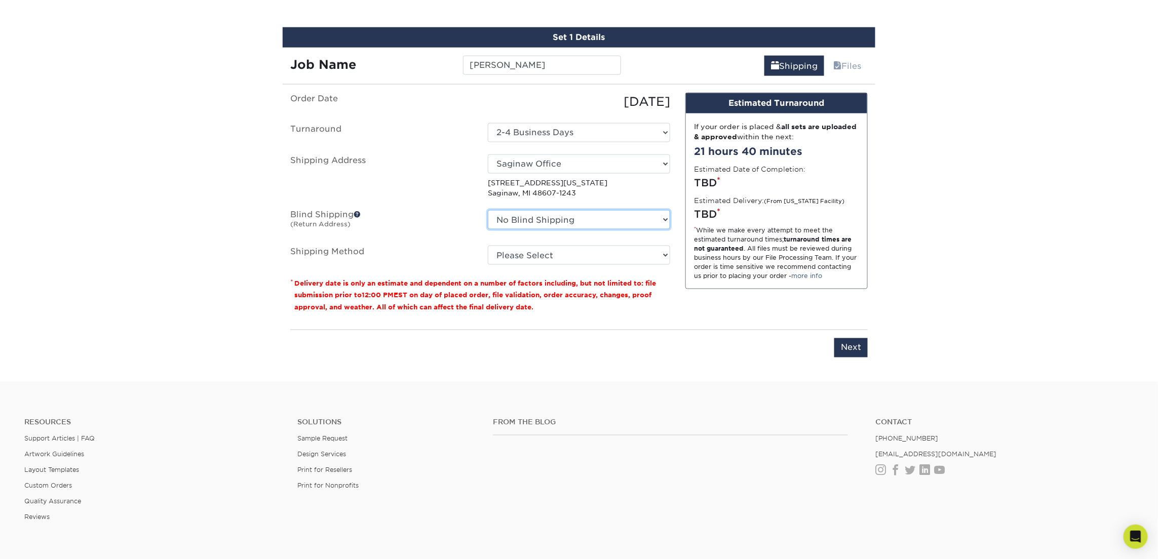
click at [557, 219] on select "No Blind Shipping Atlanta Office Bingham Farms Byron Center Dawsonville, GA Off…" at bounding box center [579, 219] width 182 height 19
select select "245442"
click at [488, 210] on select "No Blind Shipping Atlanta Office Bingham Farms Byron Center Dawsonville, GA Off…" at bounding box center [579, 219] width 182 height 19
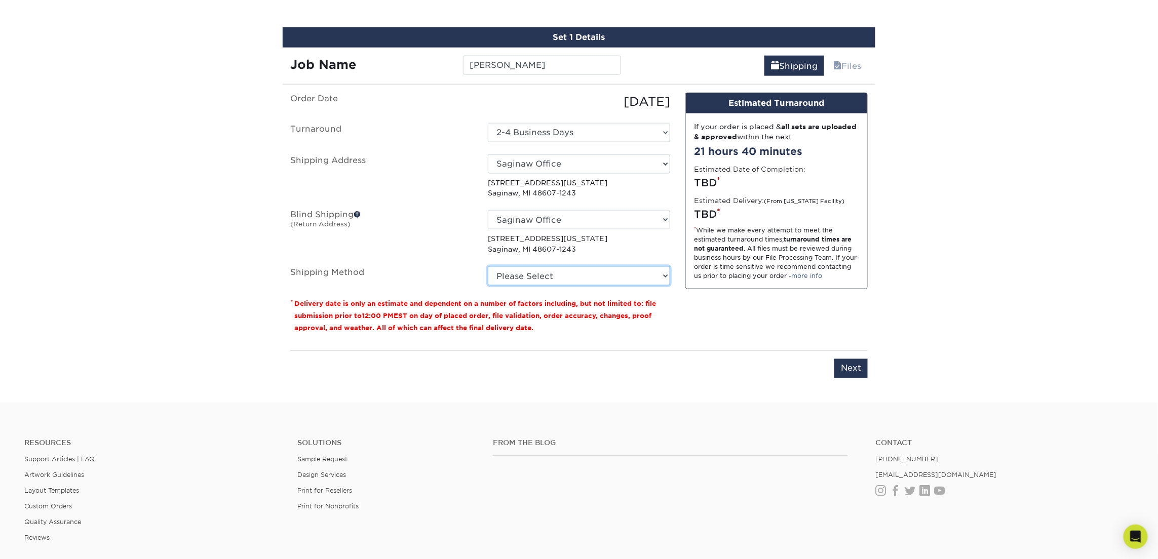
click at [555, 278] on select "Please Select Ground Shipping (+$7.84) 3 Day Shipping Service (+$18.69) 2 Day A…" at bounding box center [579, 275] width 182 height 19
select select "03"
click at [488, 266] on select "Please Select Ground Shipping (+$7.84) 3 Day Shipping Service (+$18.69) 2 Day A…" at bounding box center [579, 275] width 182 height 19
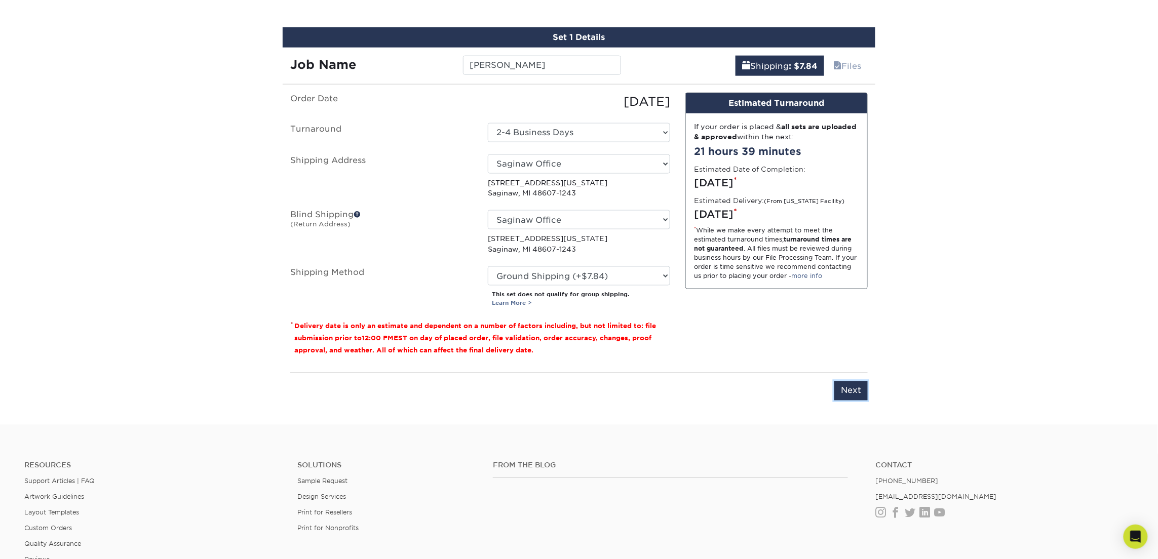
click at [854, 389] on input "Next" at bounding box center [850, 390] width 33 height 19
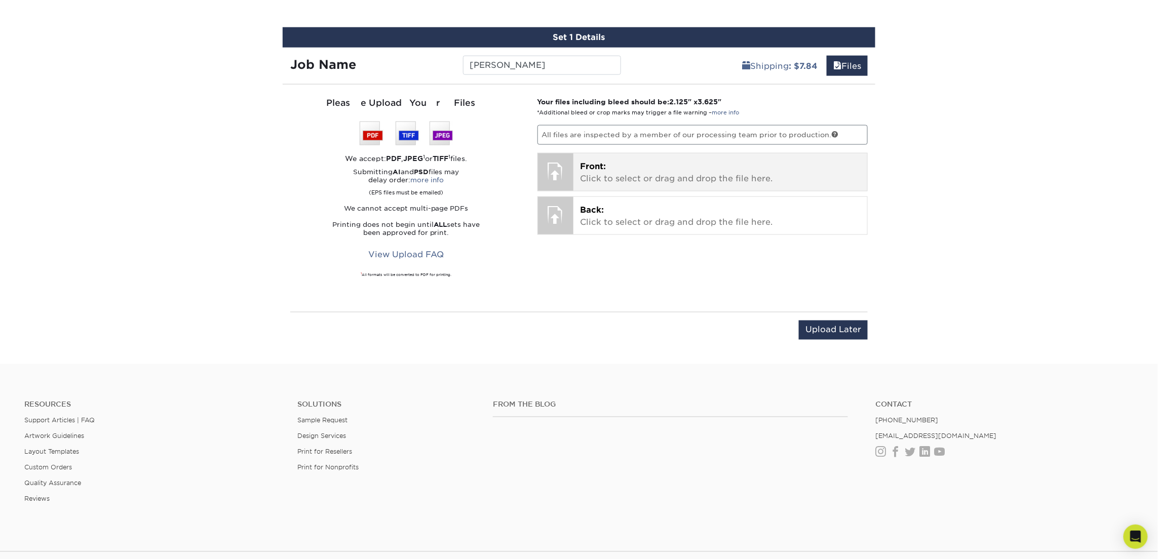
click at [675, 168] on p "Front: Click to select or drag and drop the file here." at bounding box center [720, 173] width 280 height 24
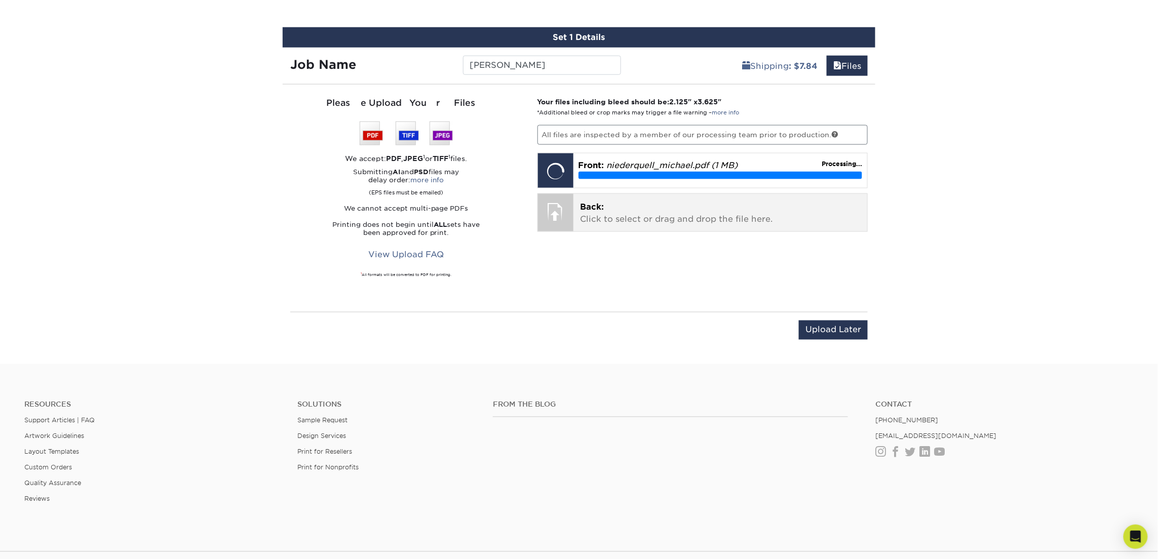
click at [567, 221] on div at bounding box center [555, 211] width 35 height 35
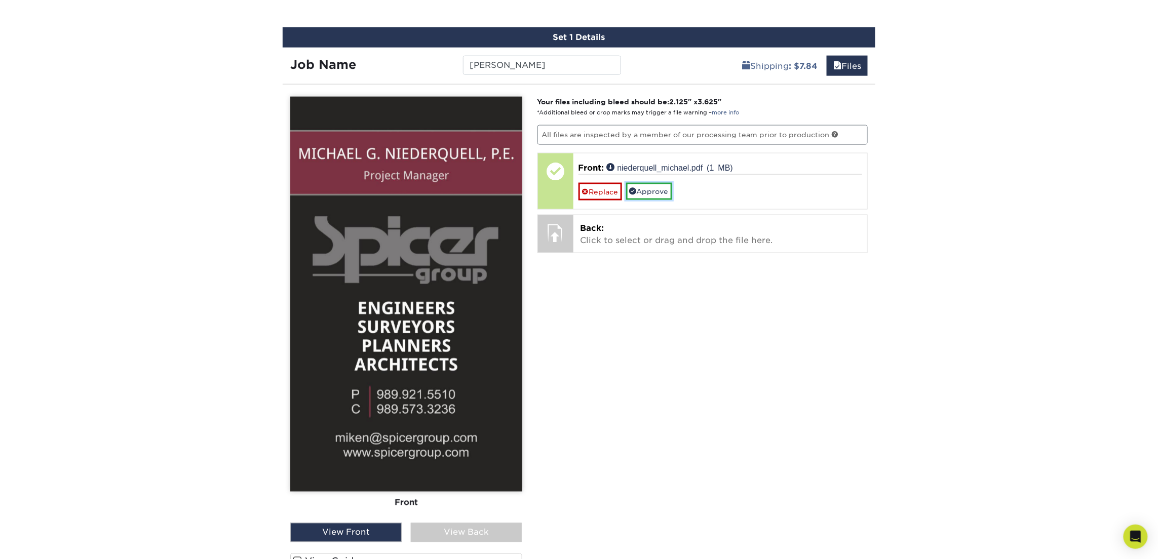
click at [652, 194] on link "Approve" at bounding box center [649, 191] width 46 height 17
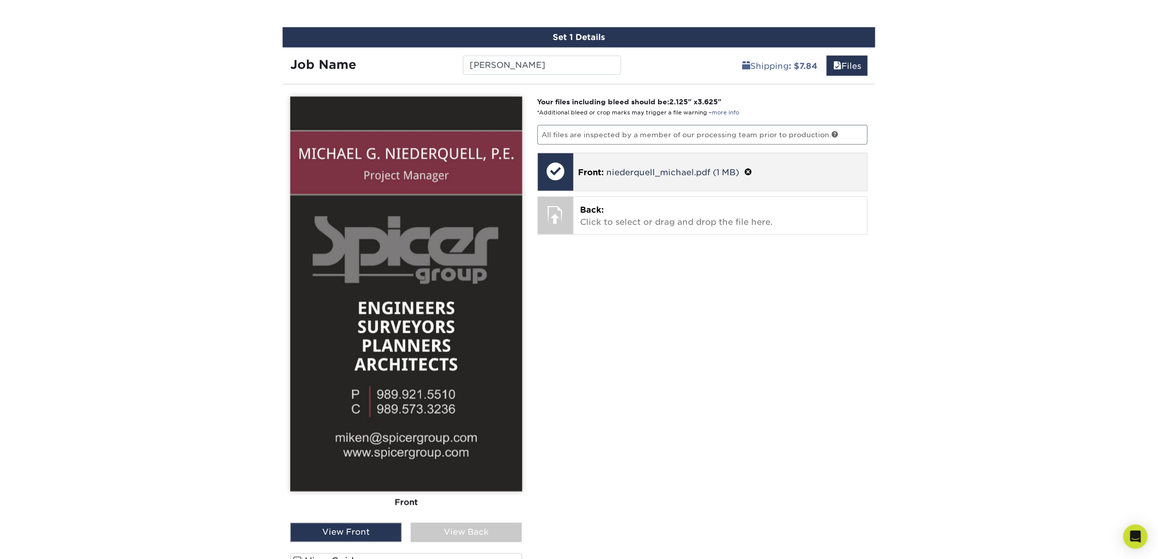
click at [745, 171] on span at bounding box center [749, 173] width 8 height 10
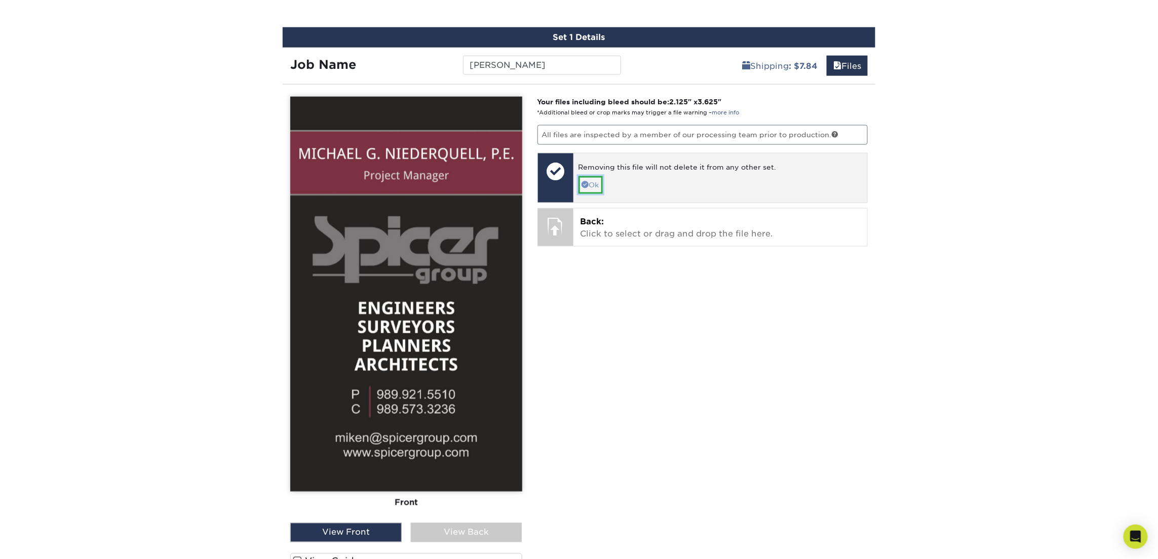
click at [596, 181] on link "Ok" at bounding box center [590, 184] width 24 height 17
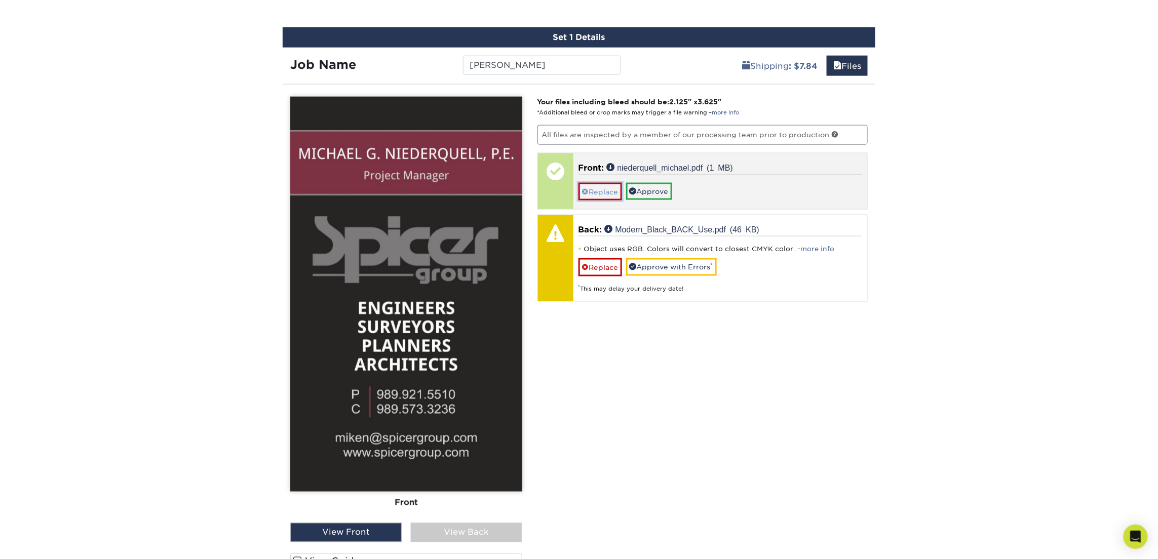
click at [597, 192] on link "Replace" at bounding box center [600, 192] width 44 height 18
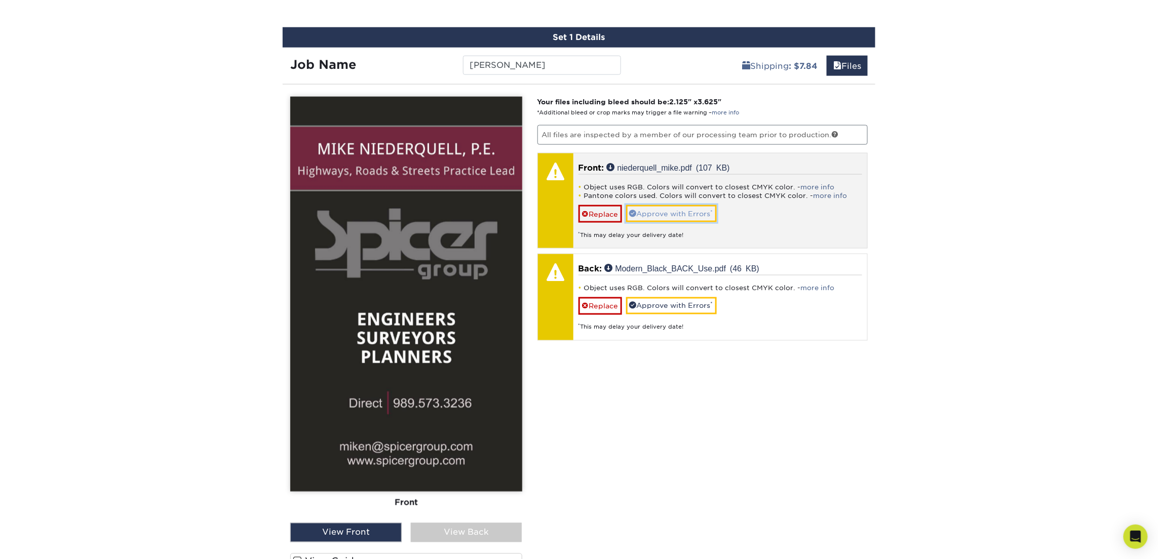
click at [687, 210] on link "Approve with Errors *" at bounding box center [671, 213] width 91 height 17
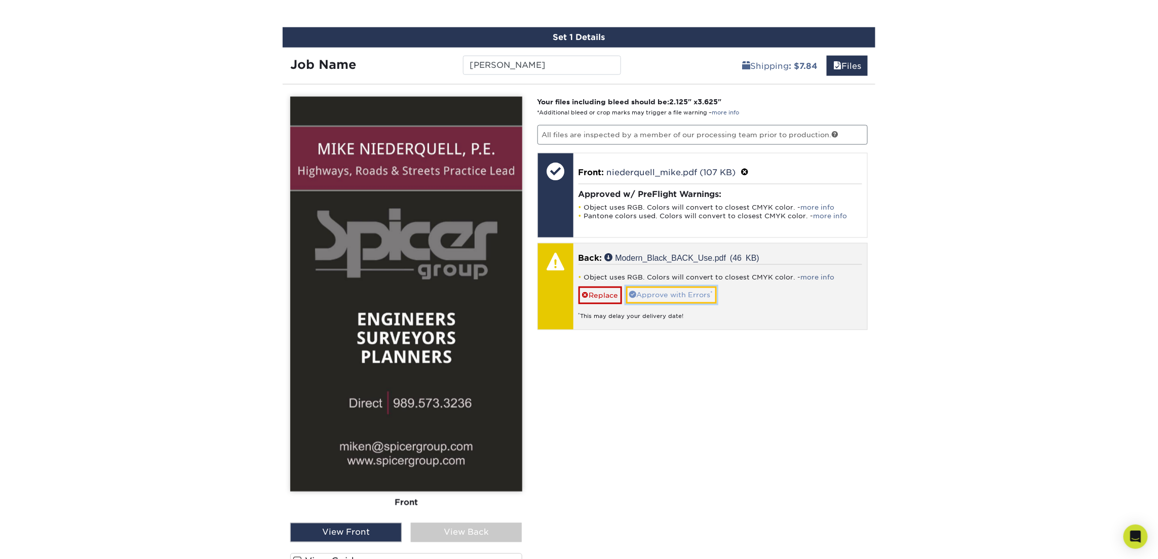
click at [693, 294] on link "Approve with Errors *" at bounding box center [671, 295] width 91 height 17
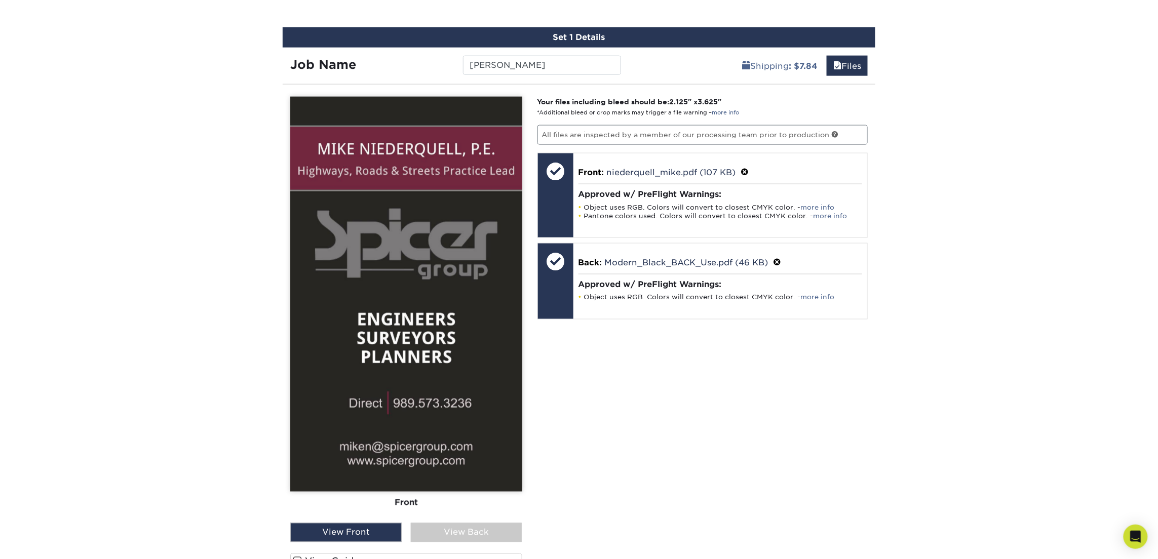
click at [438, 524] on div "View Back" at bounding box center [466, 532] width 111 height 19
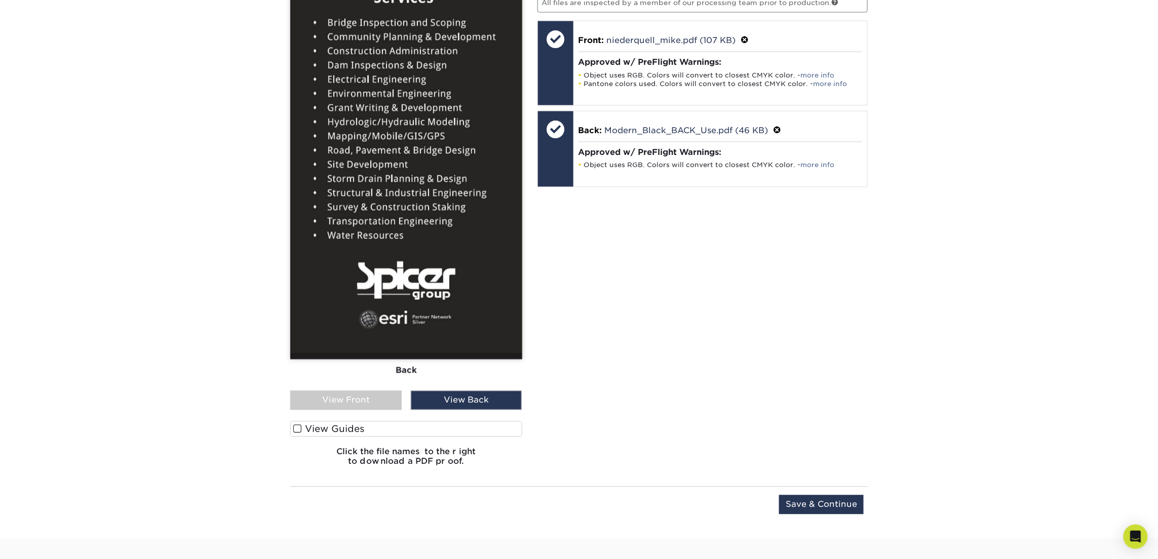
scroll to position [723, 0]
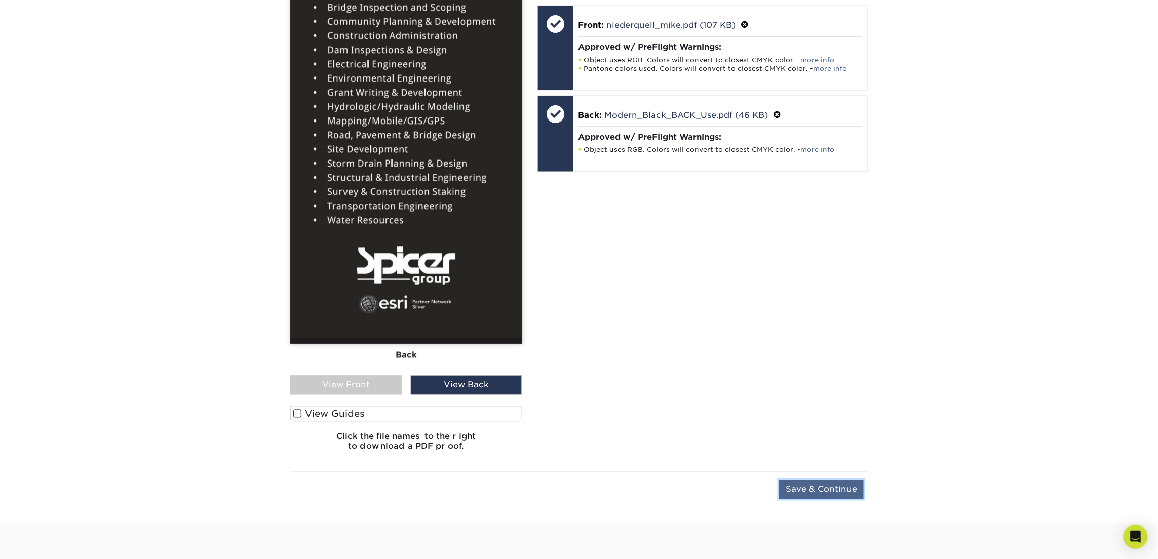
click at [809, 490] on input "Save & Continue" at bounding box center [821, 489] width 85 height 19
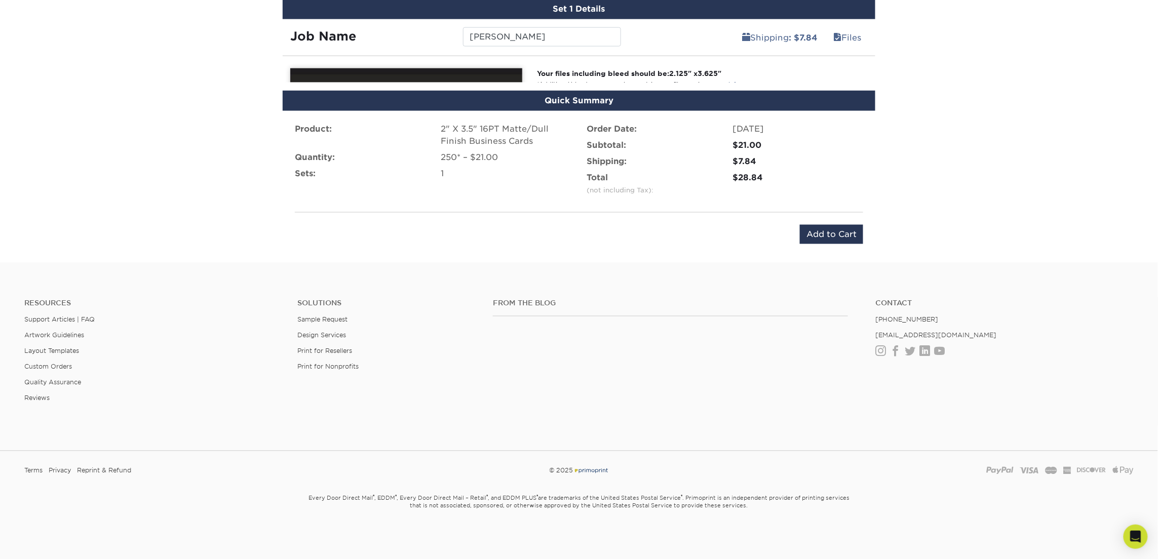
scroll to position [583, 0]
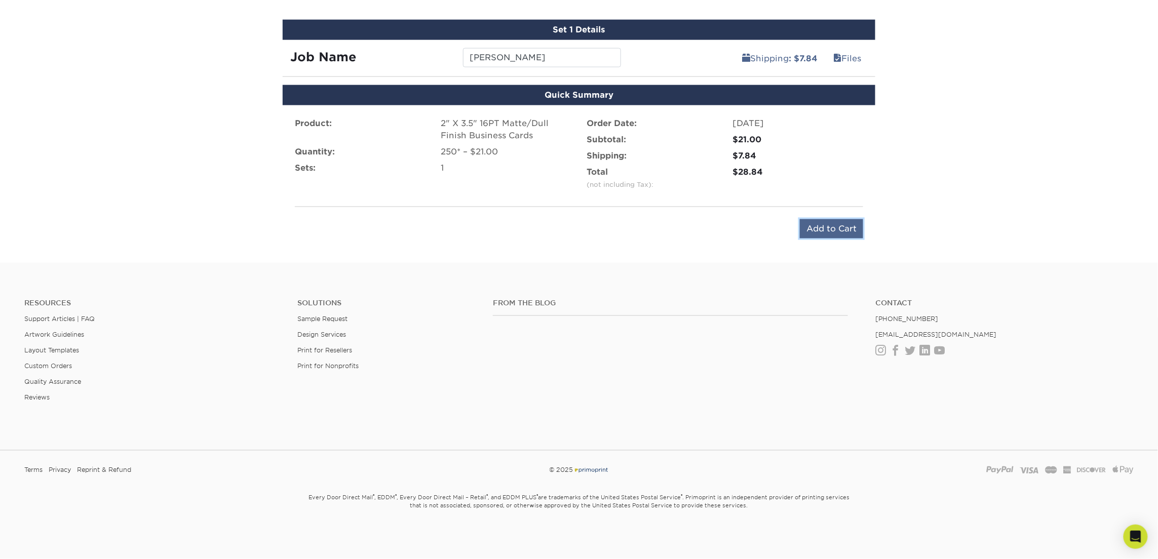
click at [831, 229] on input "Add to Cart" at bounding box center [831, 228] width 63 height 19
